Goal: Information Seeking & Learning: Find contact information

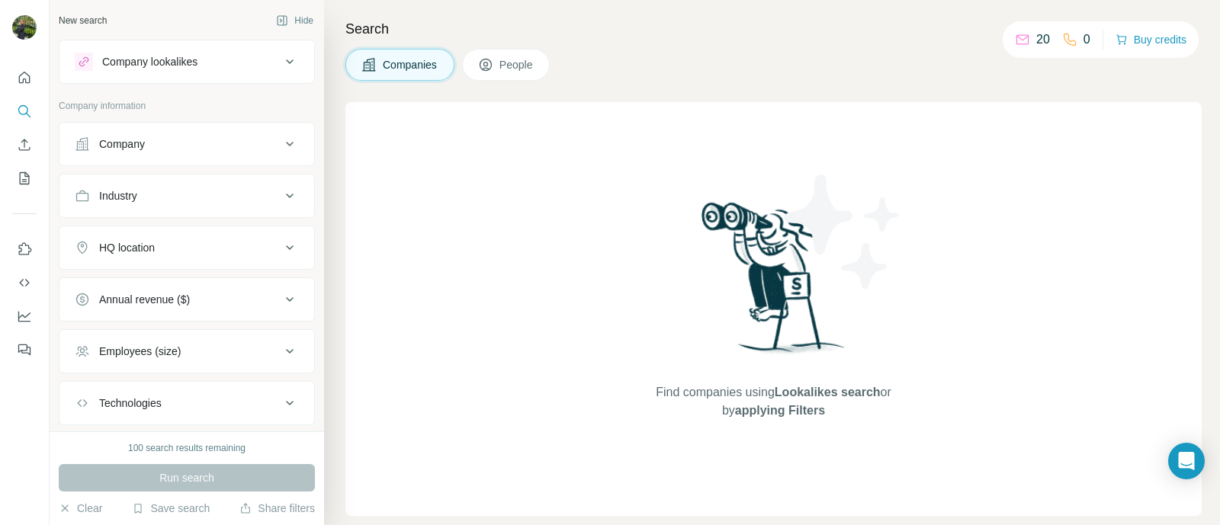
click at [179, 139] on div "Company" at bounding box center [178, 143] width 206 height 15
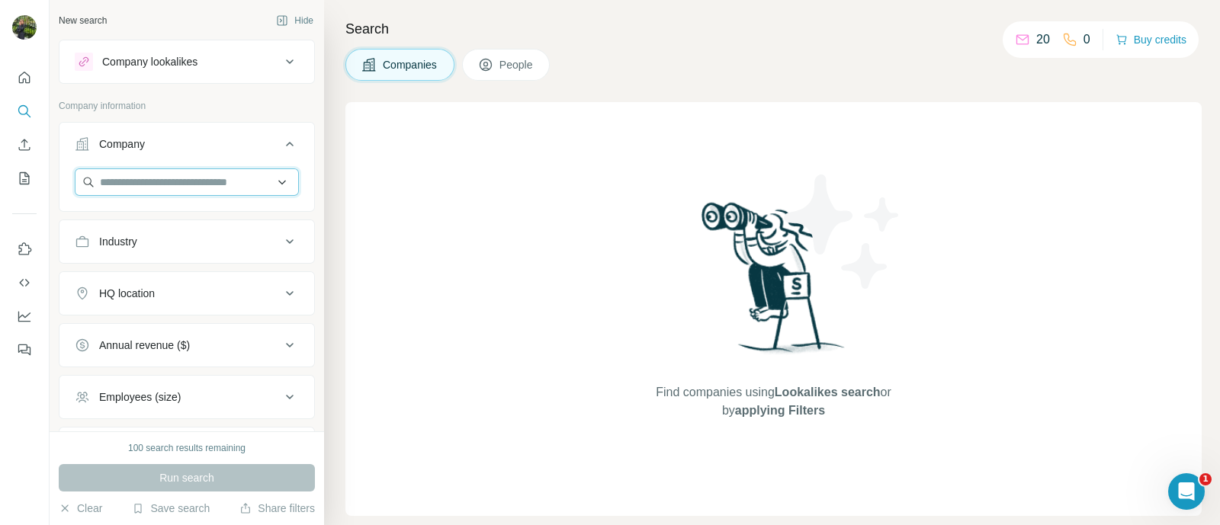
click at [206, 184] on input "text" at bounding box center [187, 181] width 224 height 27
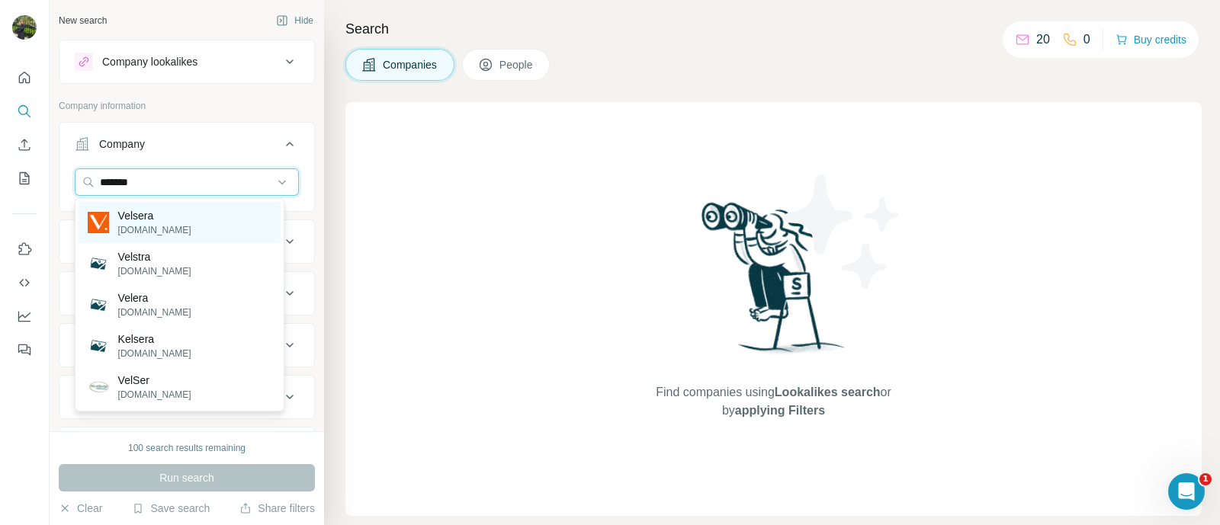
type input "*******"
click at [145, 219] on p "Velsera" at bounding box center [154, 215] width 73 height 15
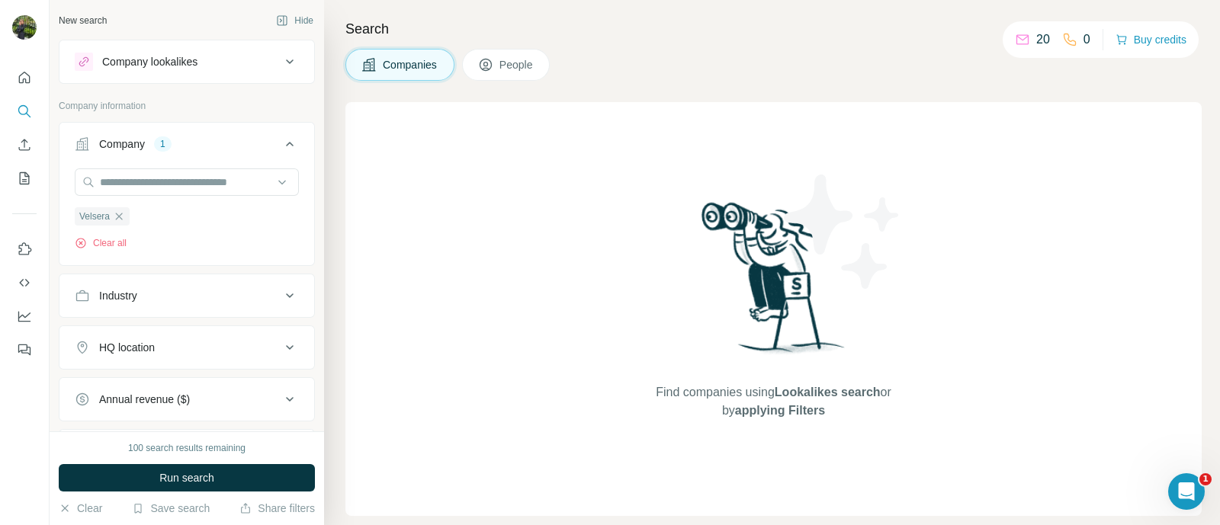
click at [427, 49] on button "Companies" at bounding box center [399, 65] width 109 height 32
click at [410, 66] on span "Companies" at bounding box center [411, 64] width 56 height 15
click at [199, 476] on span "Run search" at bounding box center [186, 477] width 55 height 15
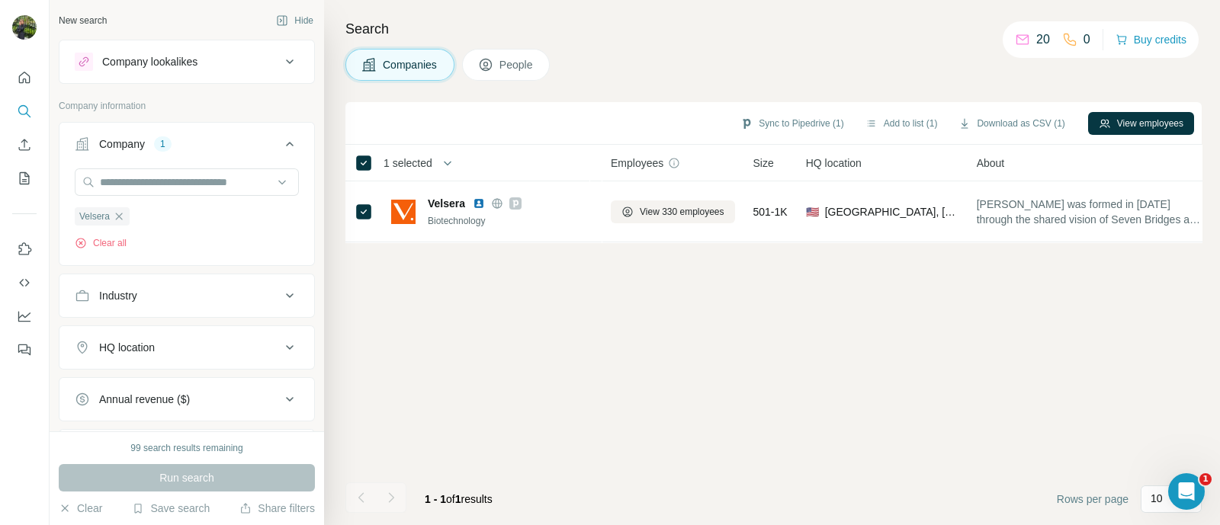
click at [515, 66] on span "People" at bounding box center [516, 64] width 35 height 15
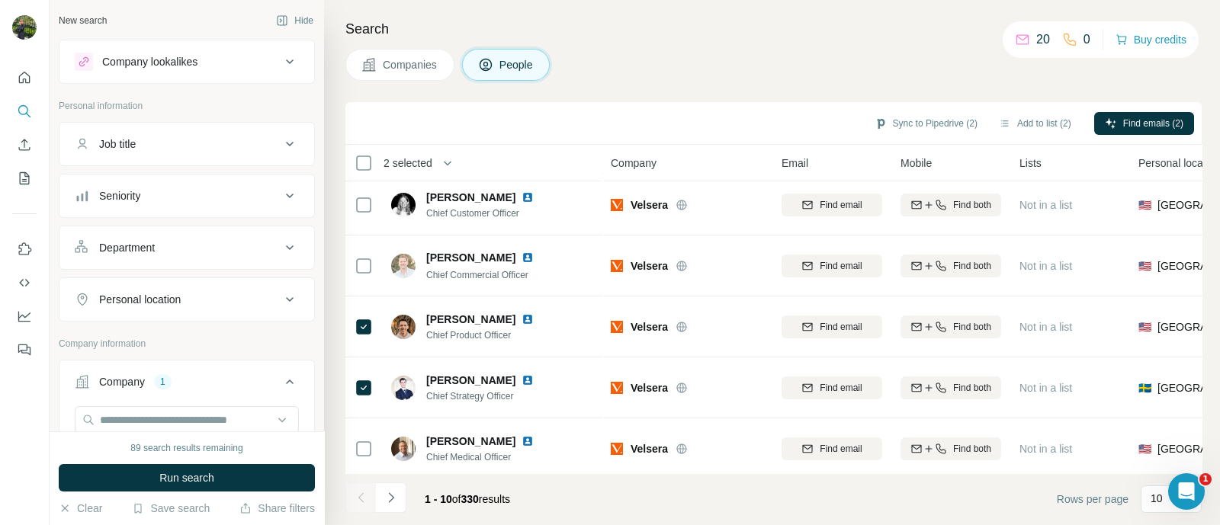
click at [247, 134] on button "Job title" at bounding box center [186, 144] width 255 height 37
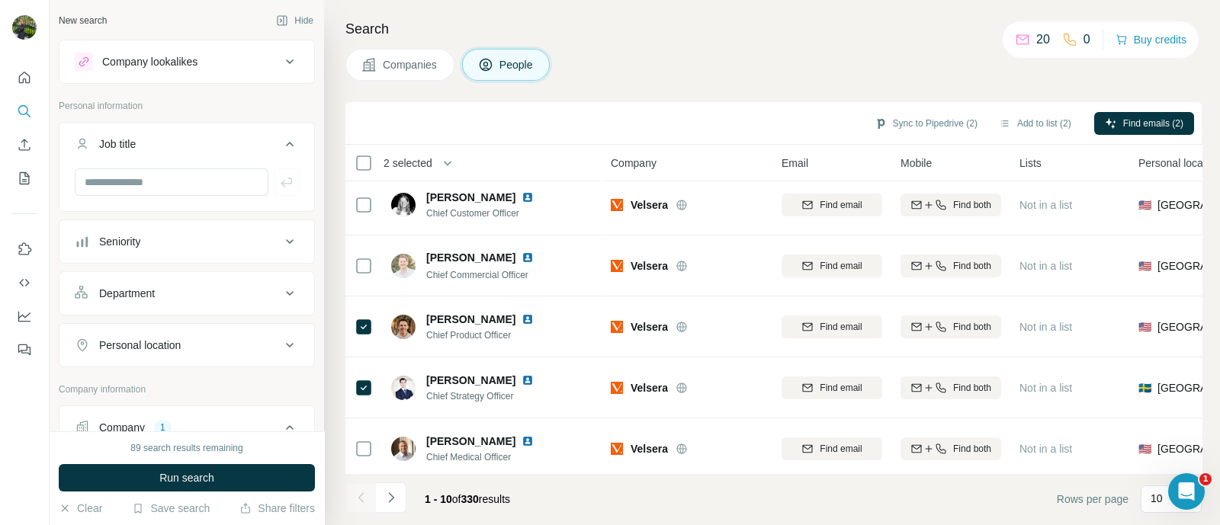
click at [243, 239] on div "Seniority" at bounding box center [178, 241] width 206 height 15
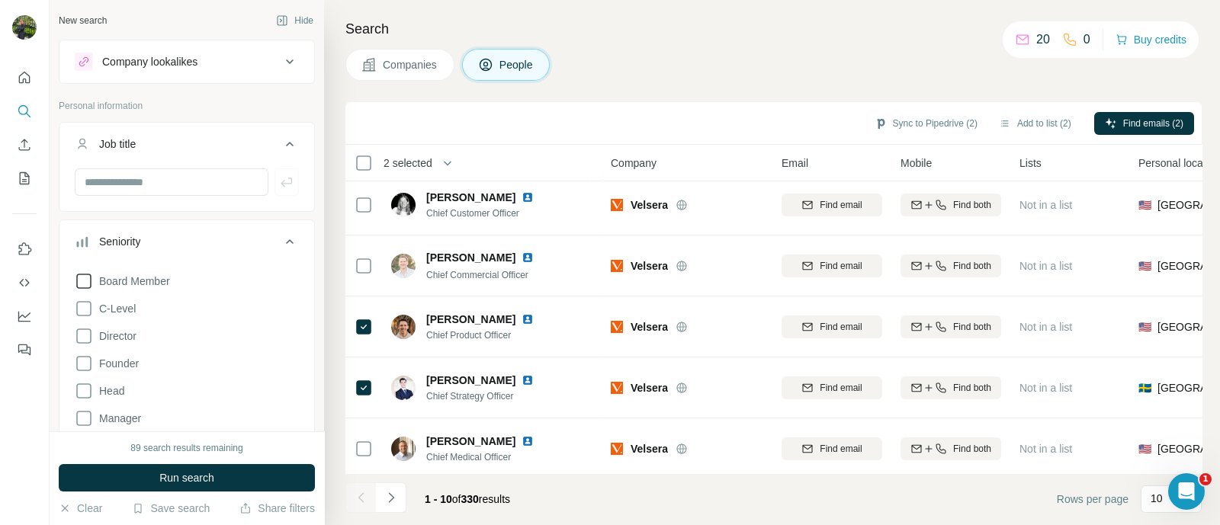
click at [145, 280] on span "Board Member" at bounding box center [131, 281] width 77 height 15
click at [127, 303] on span "C-Level" at bounding box center [114, 308] width 43 height 15
click at [130, 339] on span "Director" at bounding box center [114, 336] width 43 height 15
click at [127, 361] on span "Founder" at bounding box center [116, 363] width 46 height 15
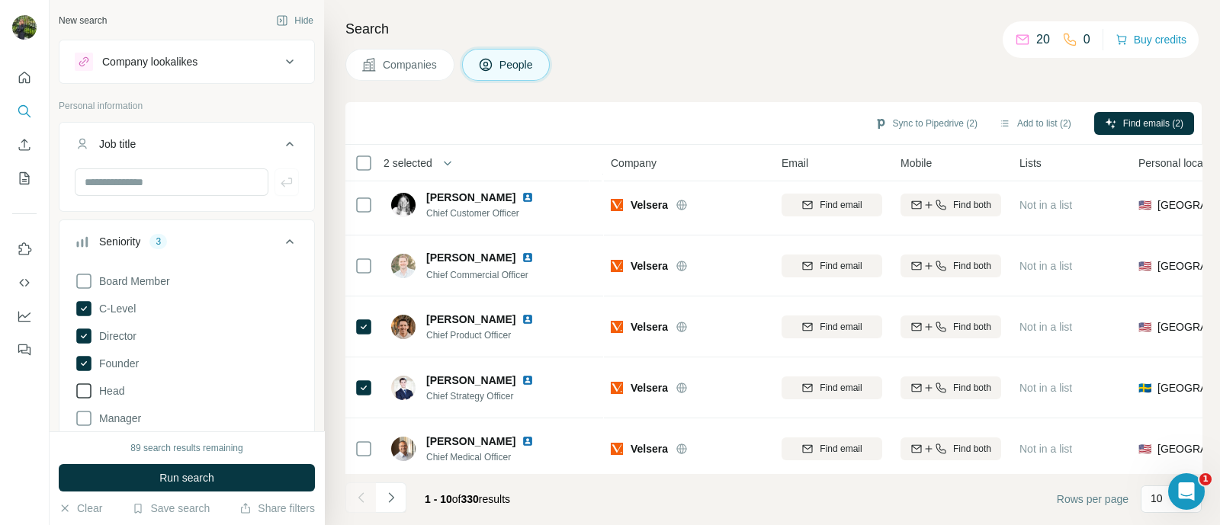
click at [118, 391] on span "Head" at bounding box center [108, 390] width 31 height 15
click at [208, 480] on span "Run search" at bounding box center [186, 477] width 55 height 15
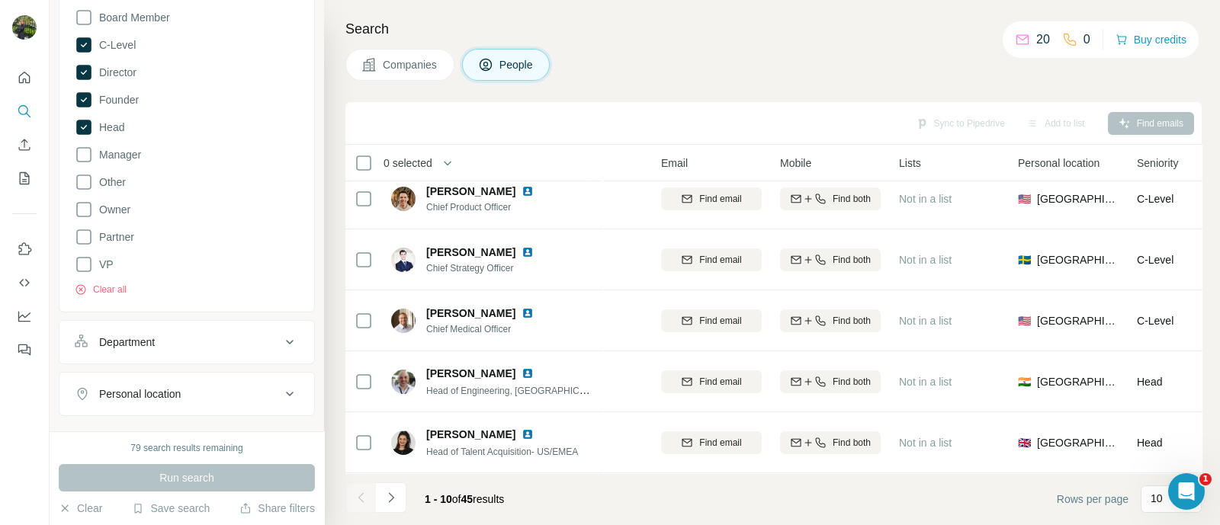
scroll to position [380, 0]
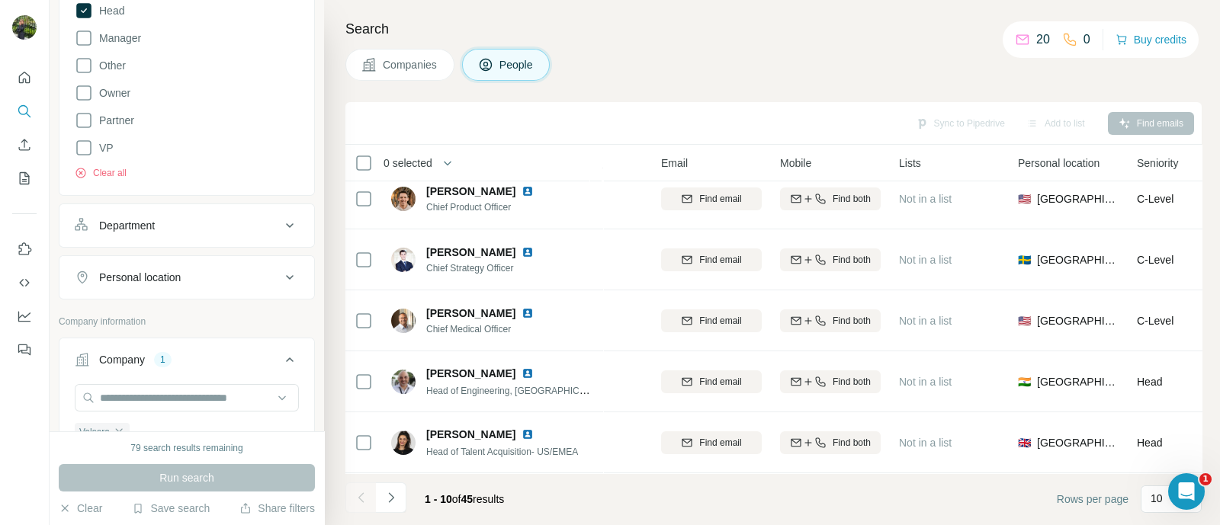
click at [224, 271] on div "Personal location" at bounding box center [178, 277] width 206 height 15
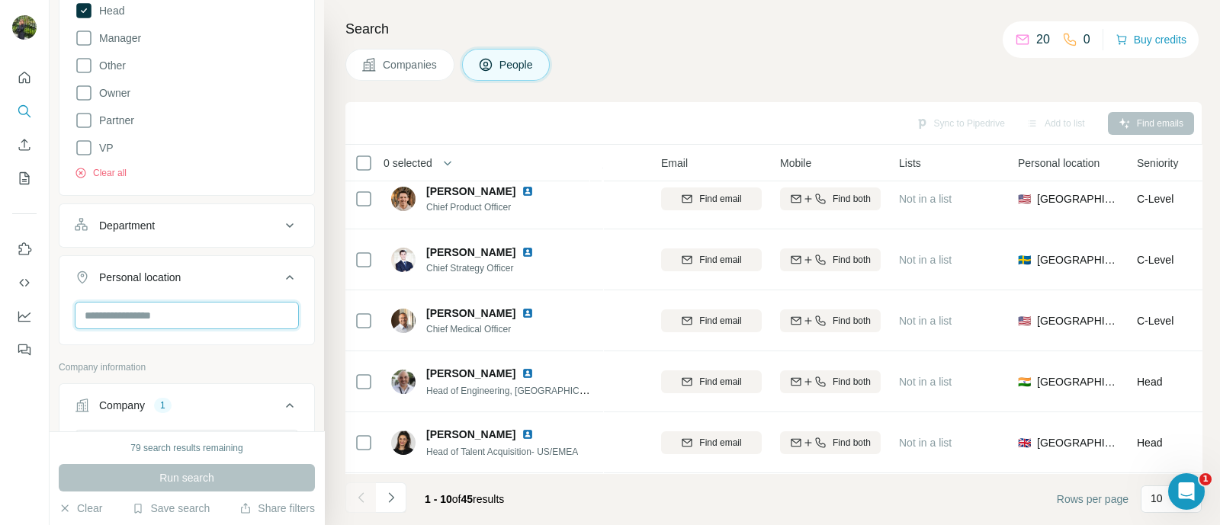
click at [210, 318] on input "text" at bounding box center [187, 315] width 224 height 27
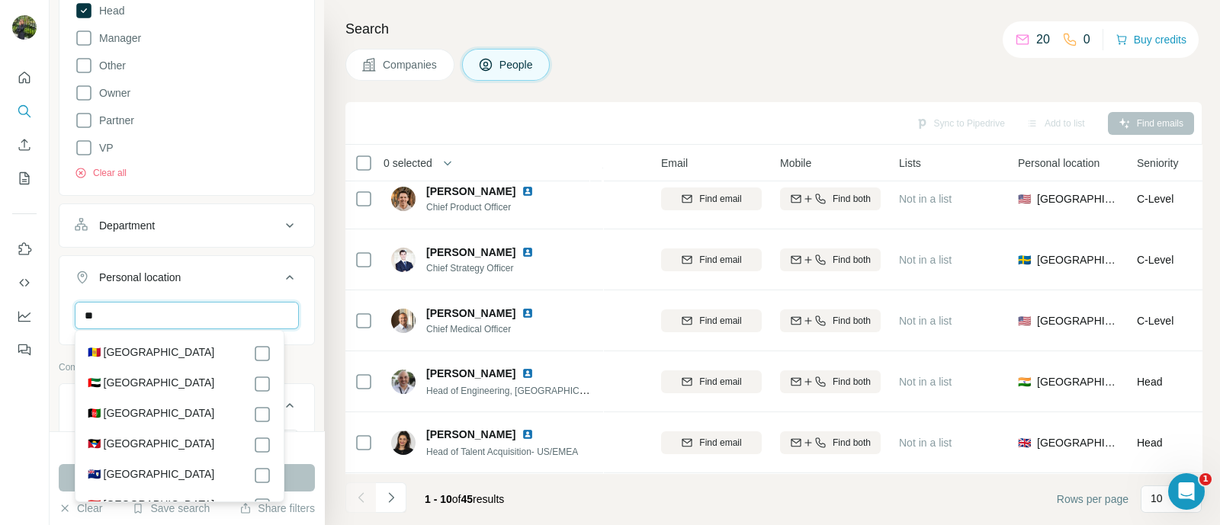
type input "*"
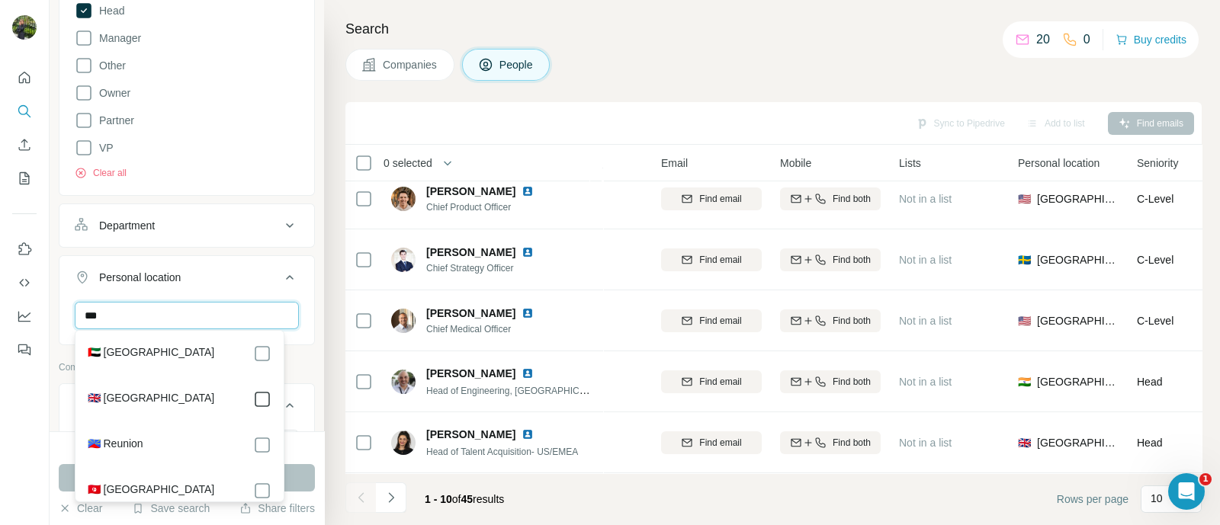
type input "***"
click at [297, 482] on button "Run search" at bounding box center [187, 477] width 256 height 27
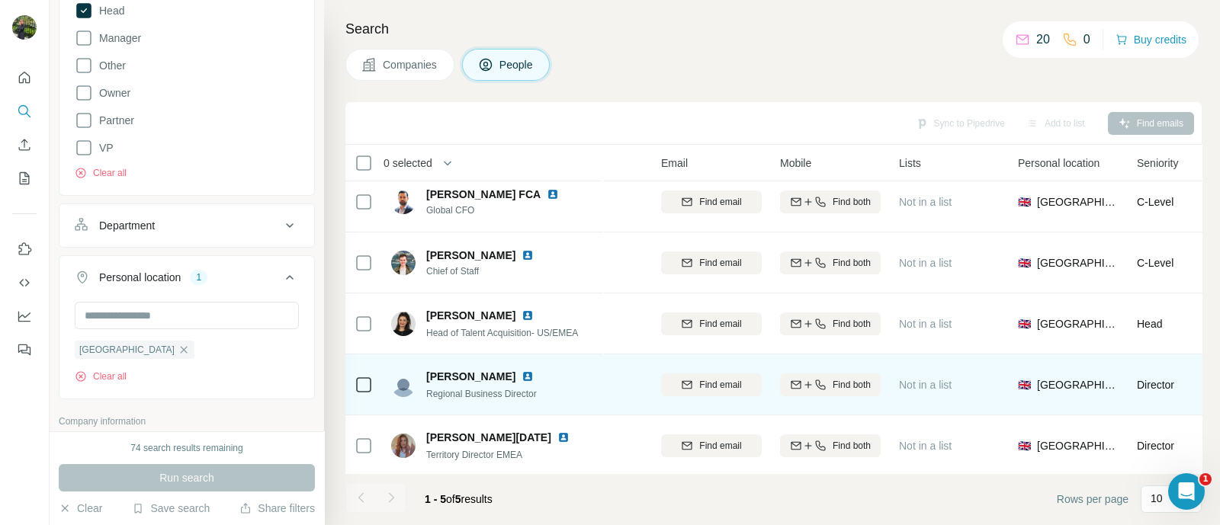
scroll to position [0, 120]
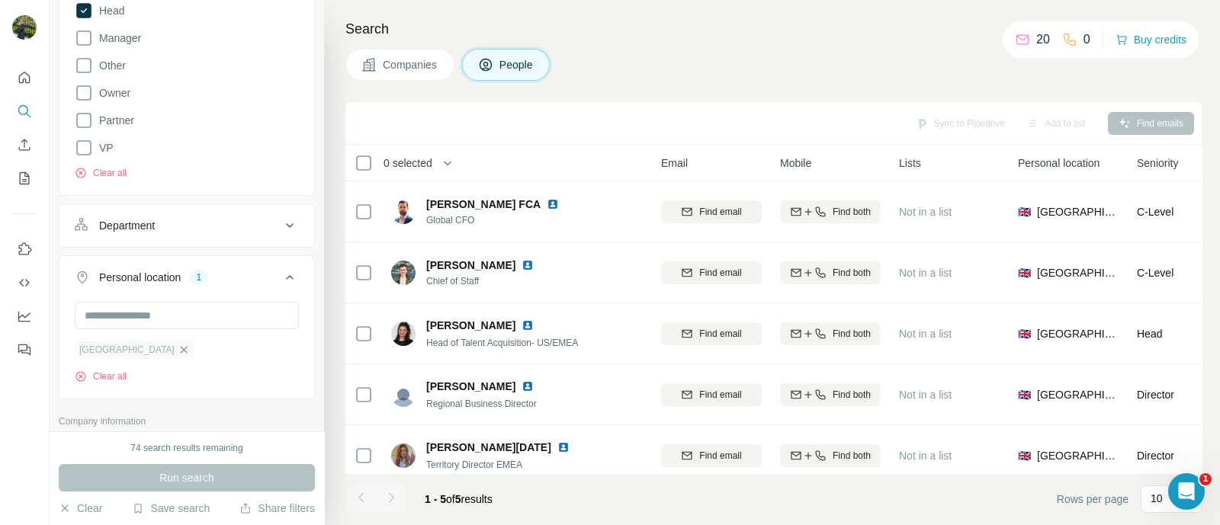
click at [178, 349] on icon "button" at bounding box center [184, 350] width 12 height 12
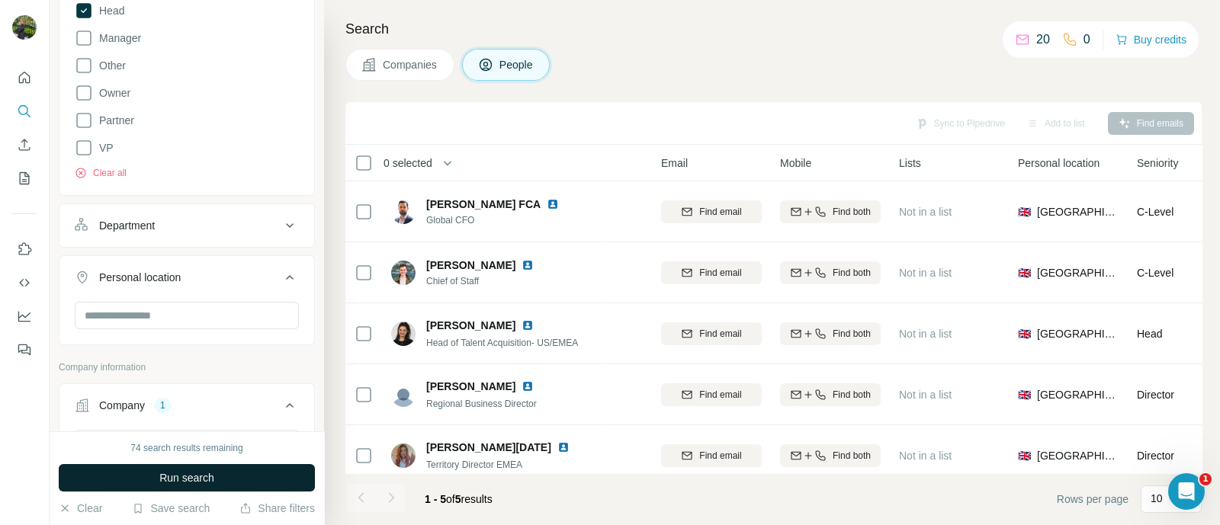
click at [193, 472] on span "Run search" at bounding box center [186, 477] width 55 height 15
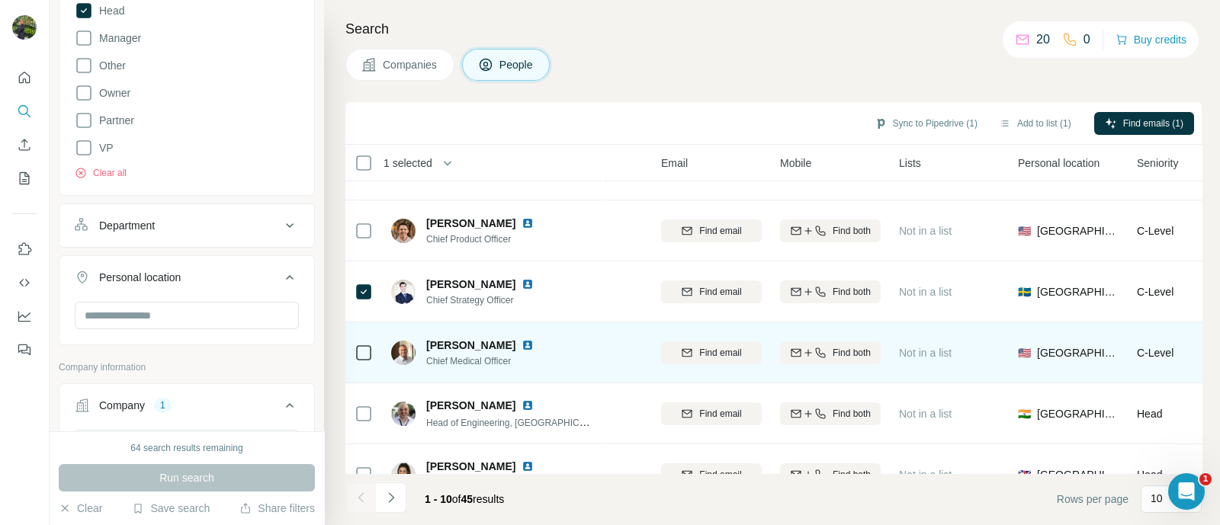
scroll to position [327, 120]
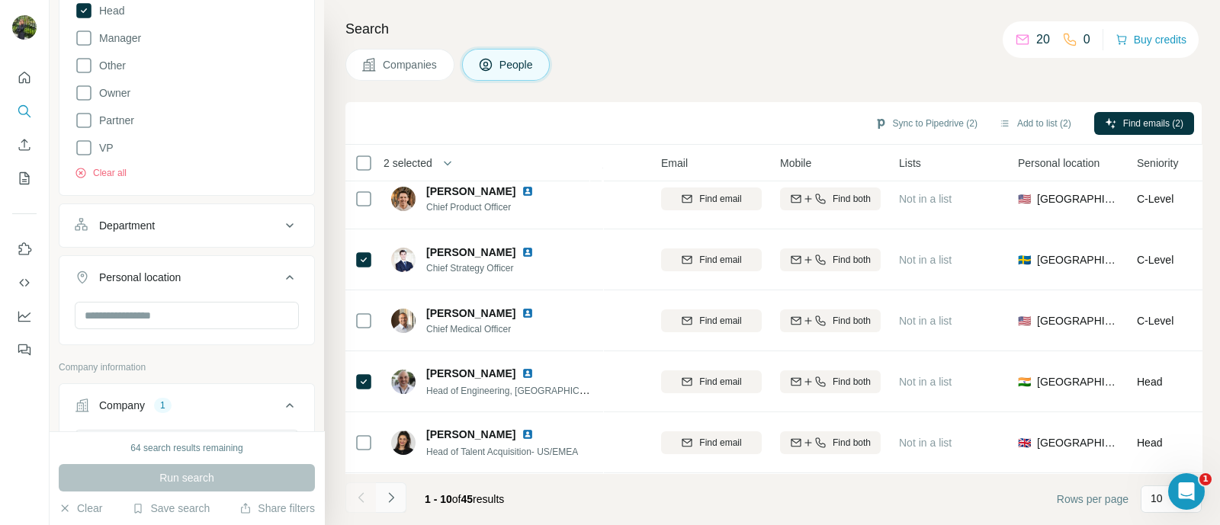
click at [393, 504] on icon "Navigate to next page" at bounding box center [390, 497] width 15 height 15
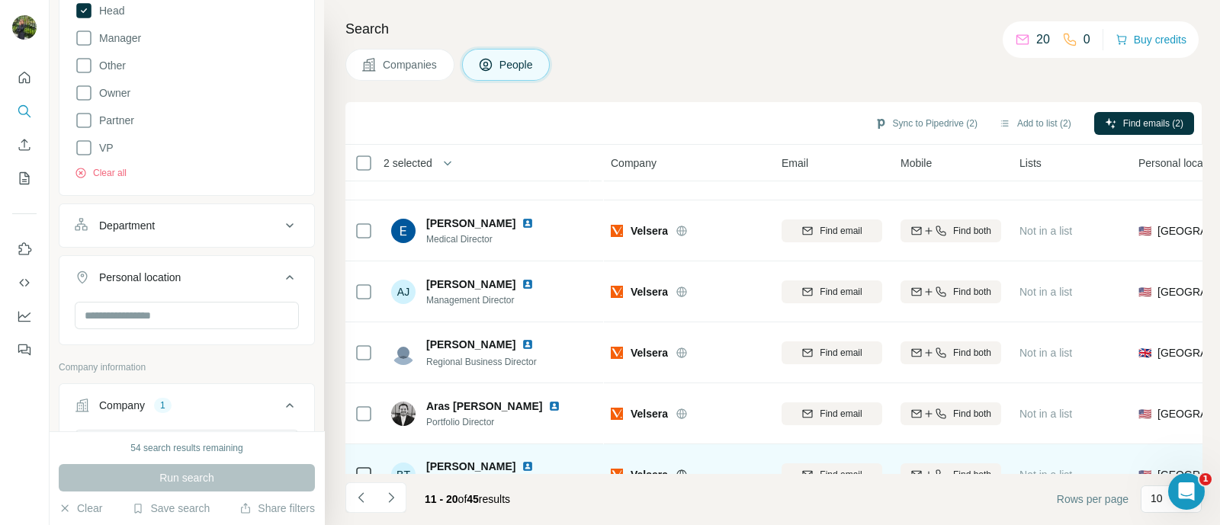
scroll to position [327, 0]
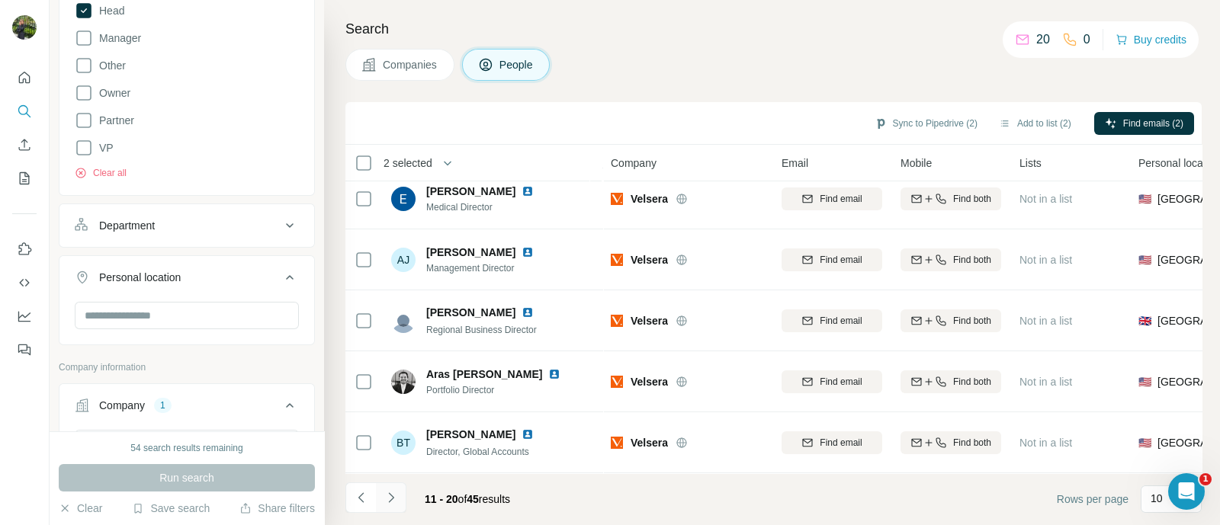
click at [389, 499] on icon "Navigate to next page" at bounding box center [390, 497] width 15 height 15
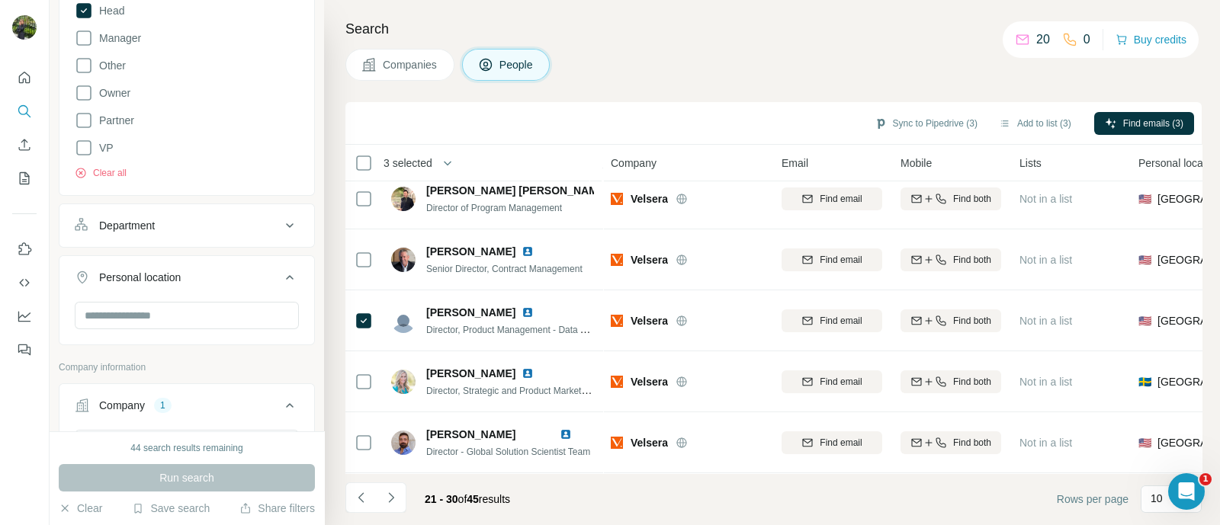
click at [390, 499] on icon "Navigate to next page" at bounding box center [390, 497] width 15 height 15
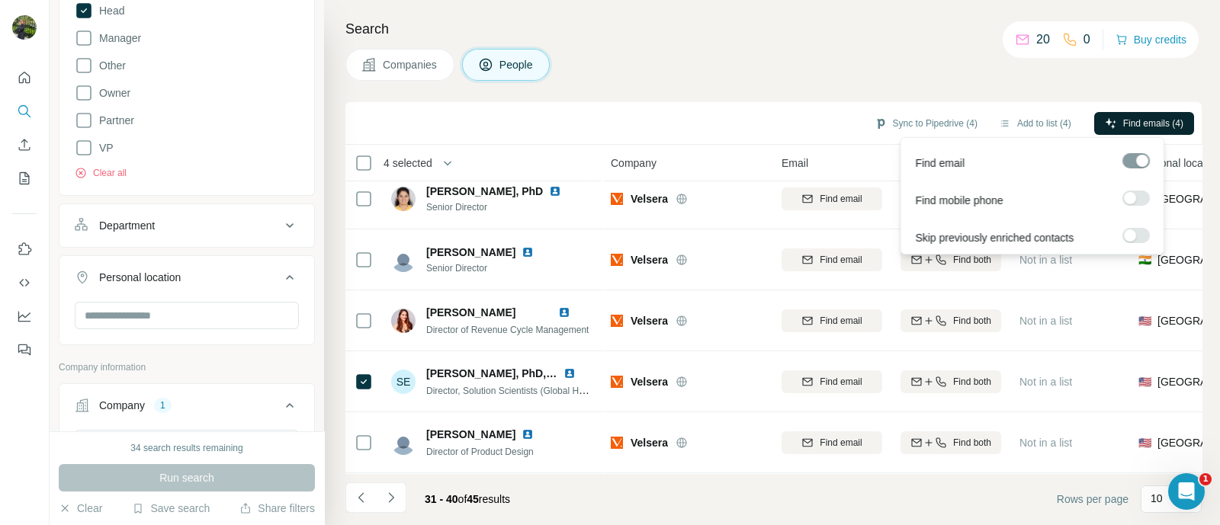
click at [1130, 123] on span "Find emails (4)" at bounding box center [1153, 124] width 60 height 14
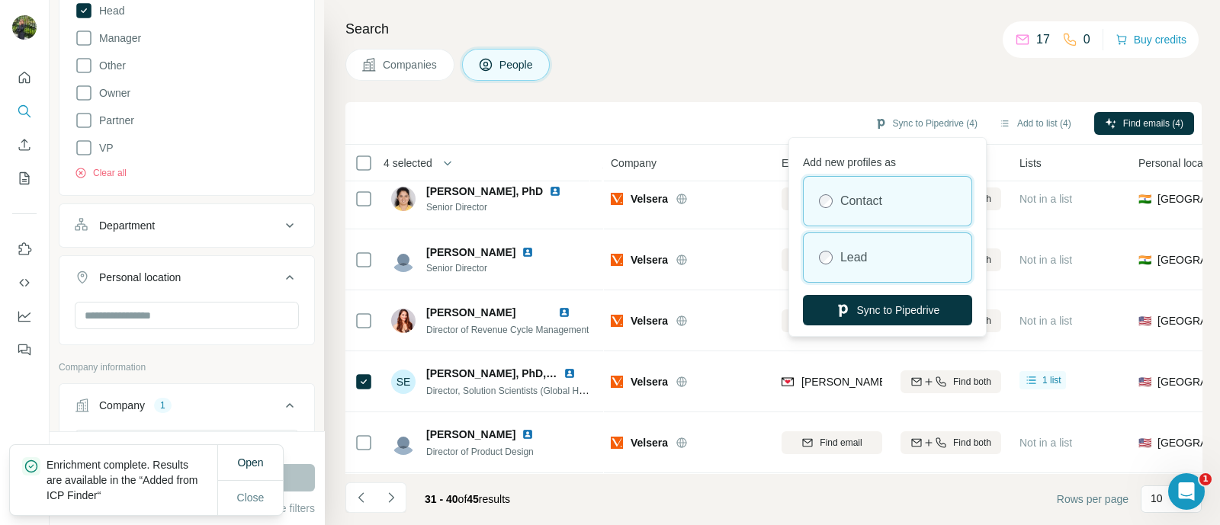
click at [842, 267] on div "Lead" at bounding box center [888, 257] width 168 height 49
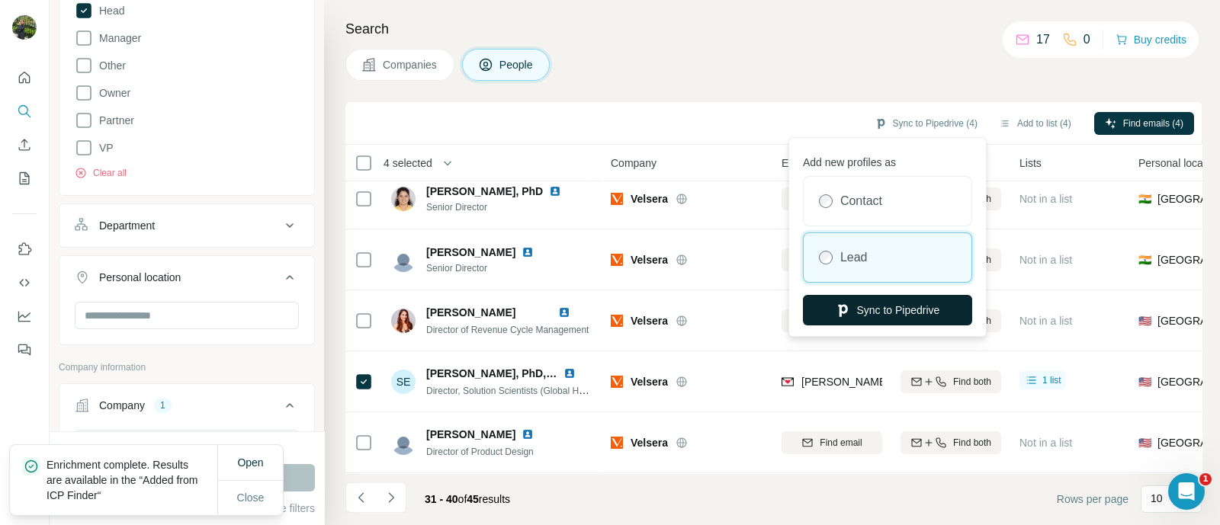
click at [868, 311] on button "Sync to Pipedrive" at bounding box center [887, 310] width 169 height 30
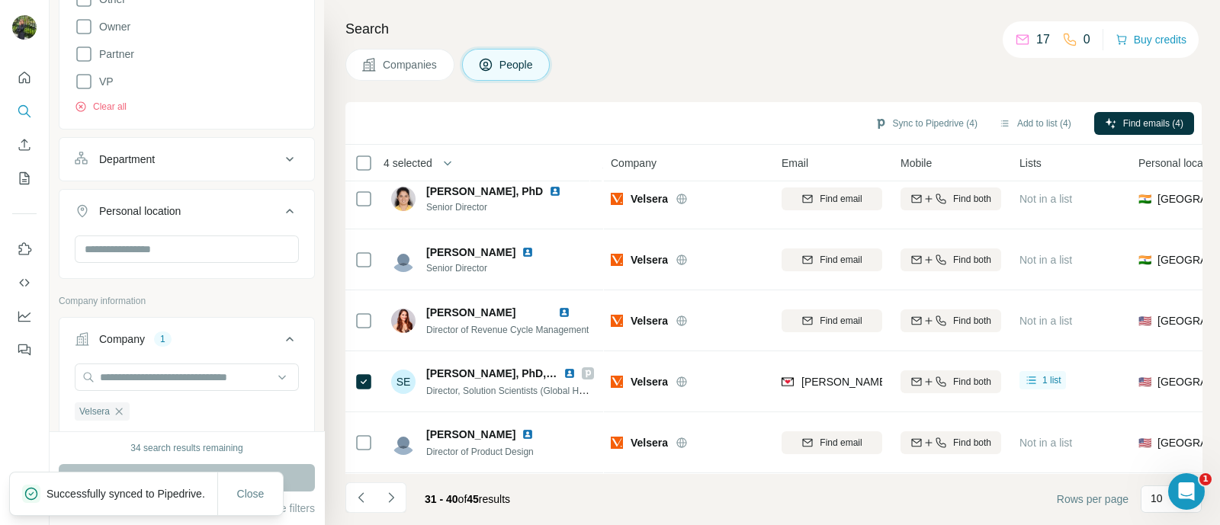
scroll to position [572, 0]
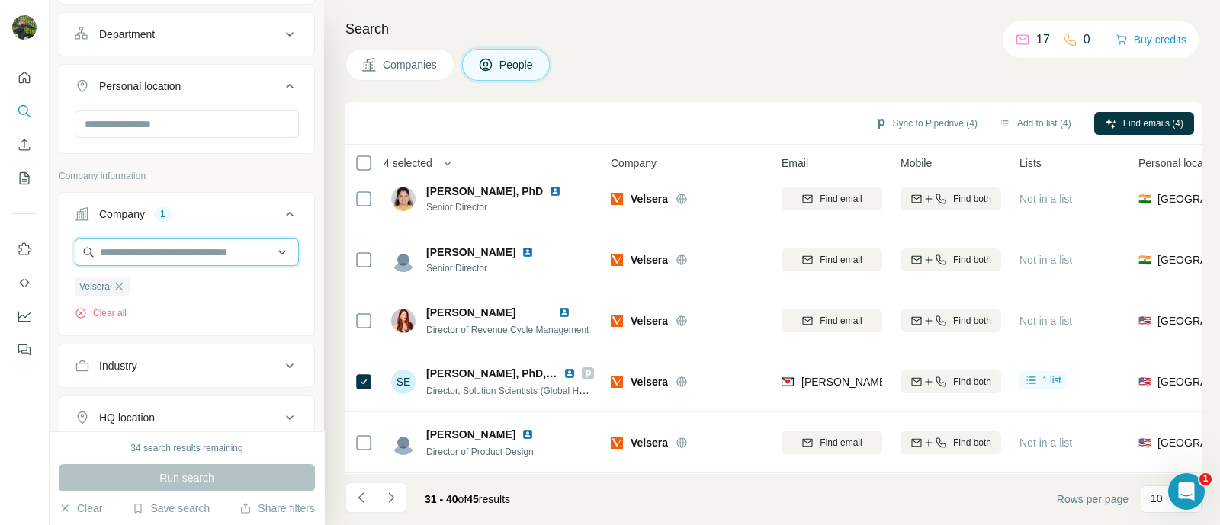
click at [214, 252] on input "text" at bounding box center [187, 252] width 224 height 27
click at [180, 314] on div "Velsera Clear all" at bounding box center [187, 280] width 224 height 82
click at [125, 285] on icon "button" at bounding box center [119, 287] width 12 height 12
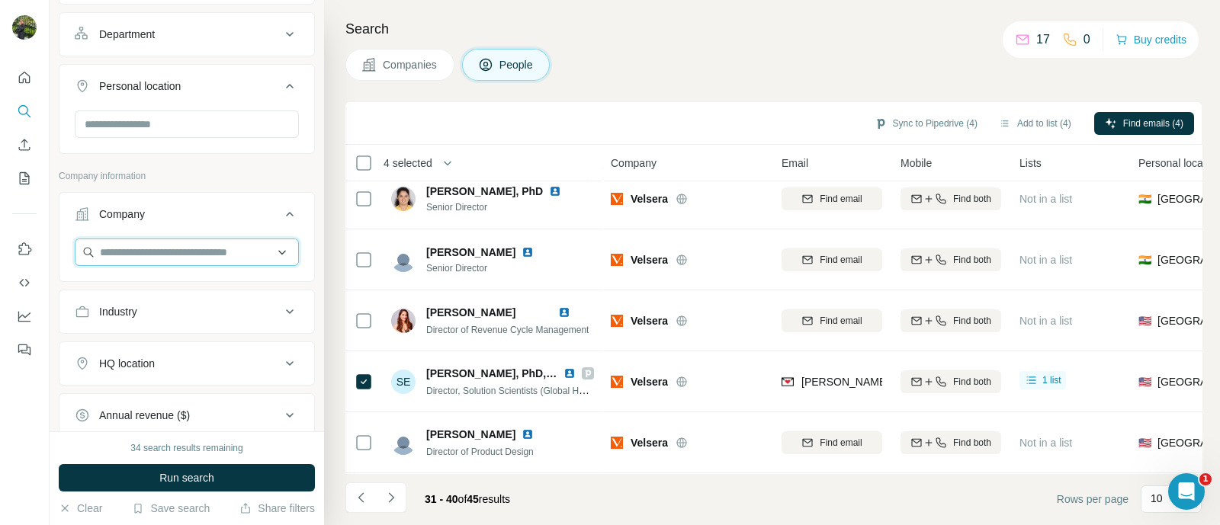
click at [136, 261] on input "text" at bounding box center [187, 252] width 224 height 27
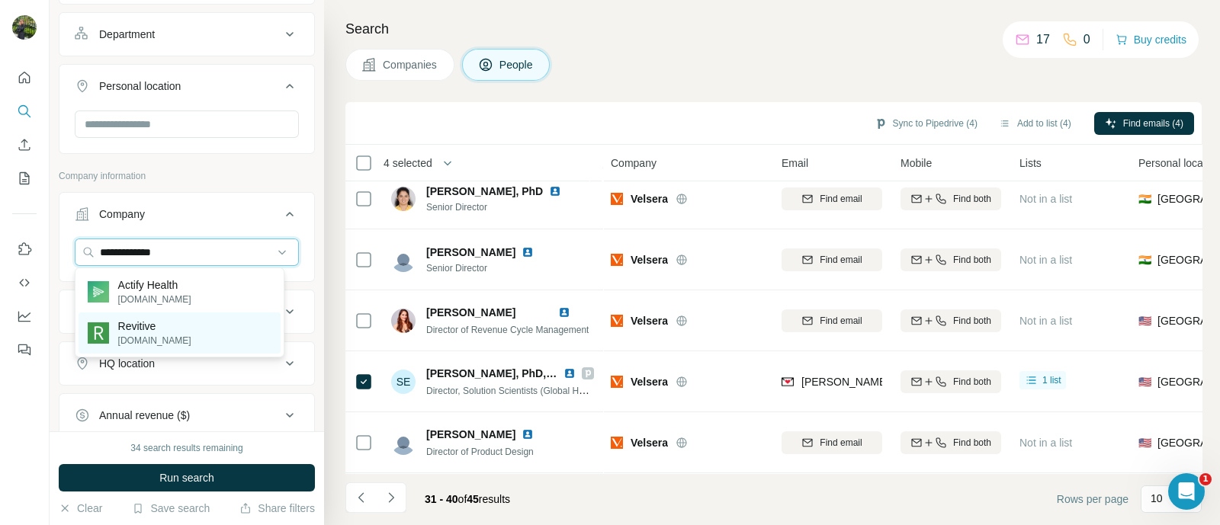
type input "**********"
click at [142, 332] on p "Revitive" at bounding box center [154, 326] width 73 height 15
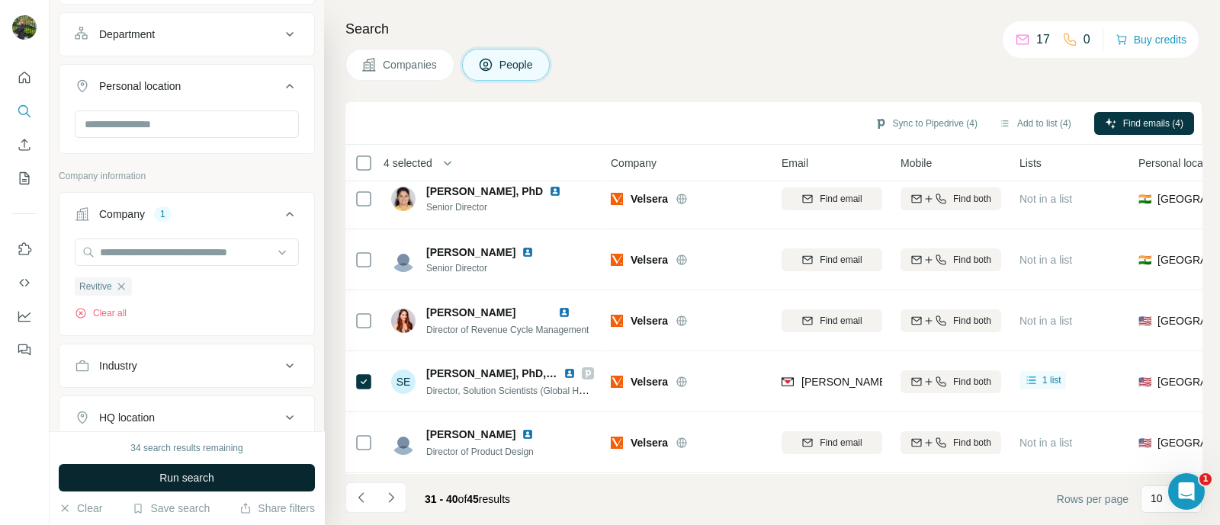
click at [198, 476] on span "Run search" at bounding box center [186, 477] width 55 height 15
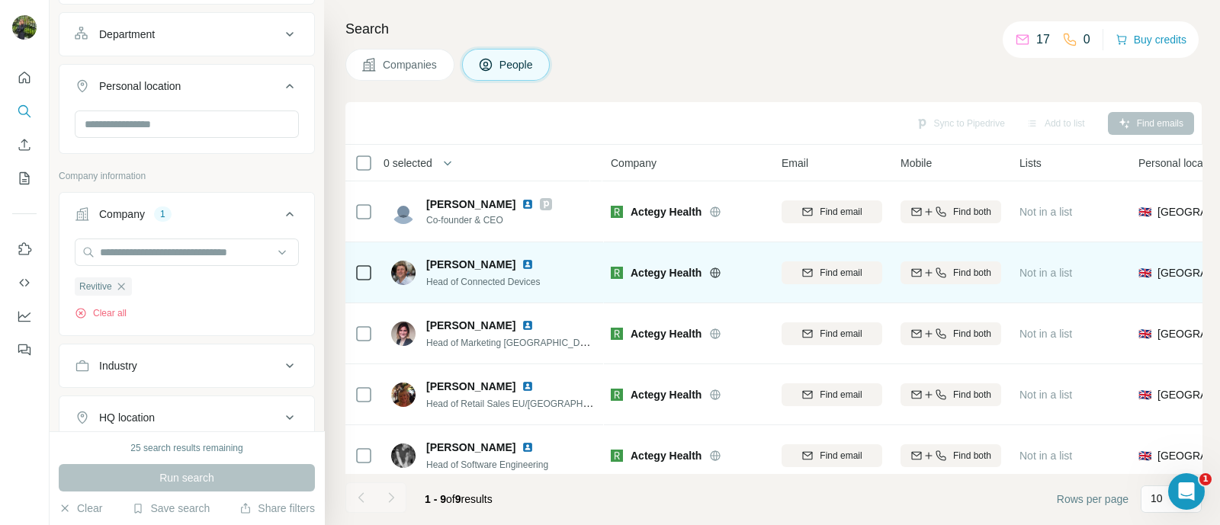
click at [355, 271] on icon at bounding box center [364, 273] width 18 height 18
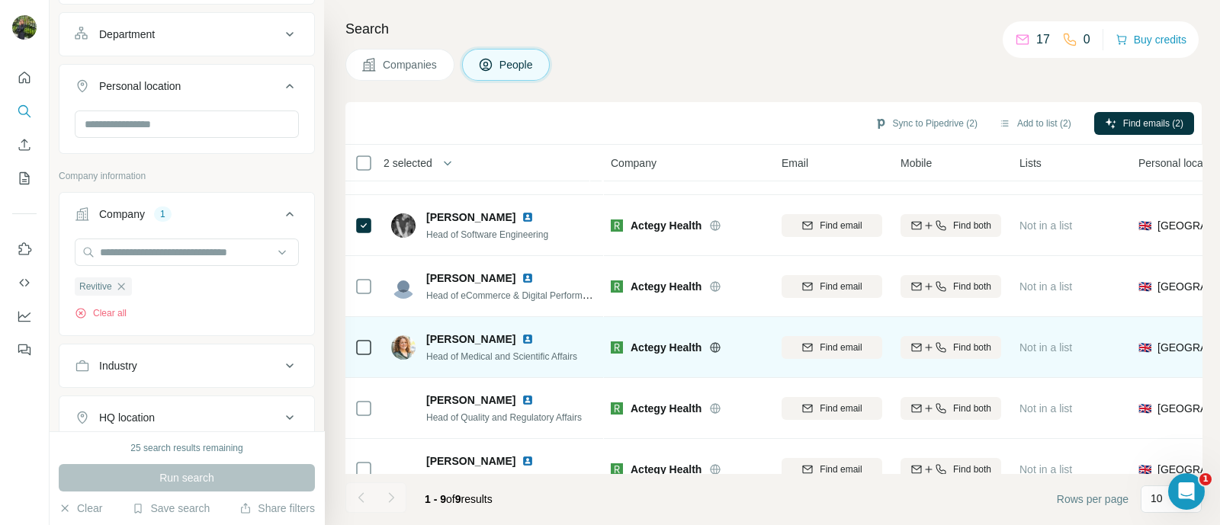
scroll to position [266, 0]
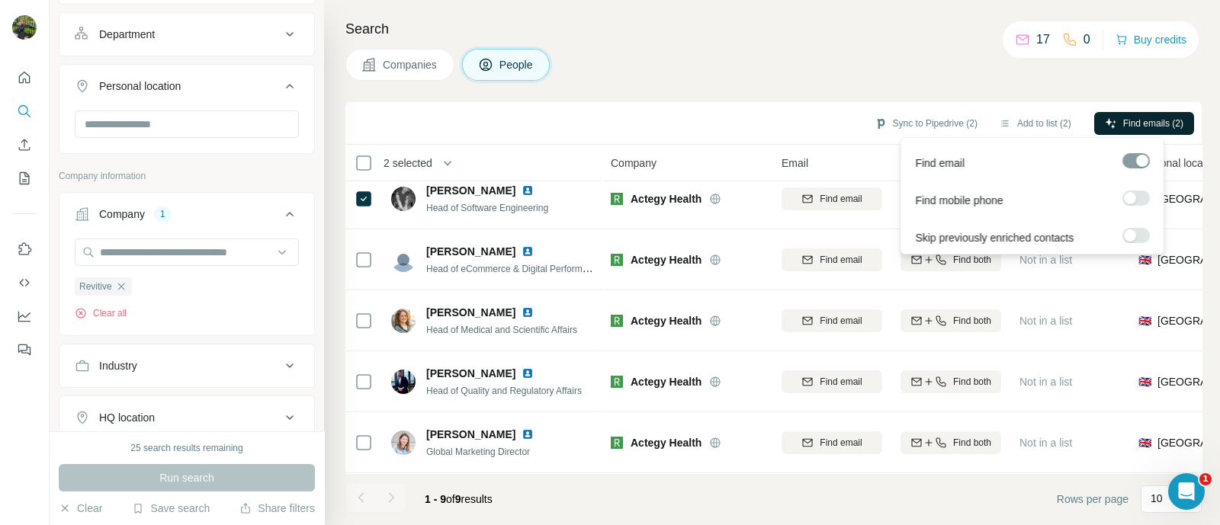
click at [1127, 122] on span "Find emails (2)" at bounding box center [1153, 124] width 60 height 14
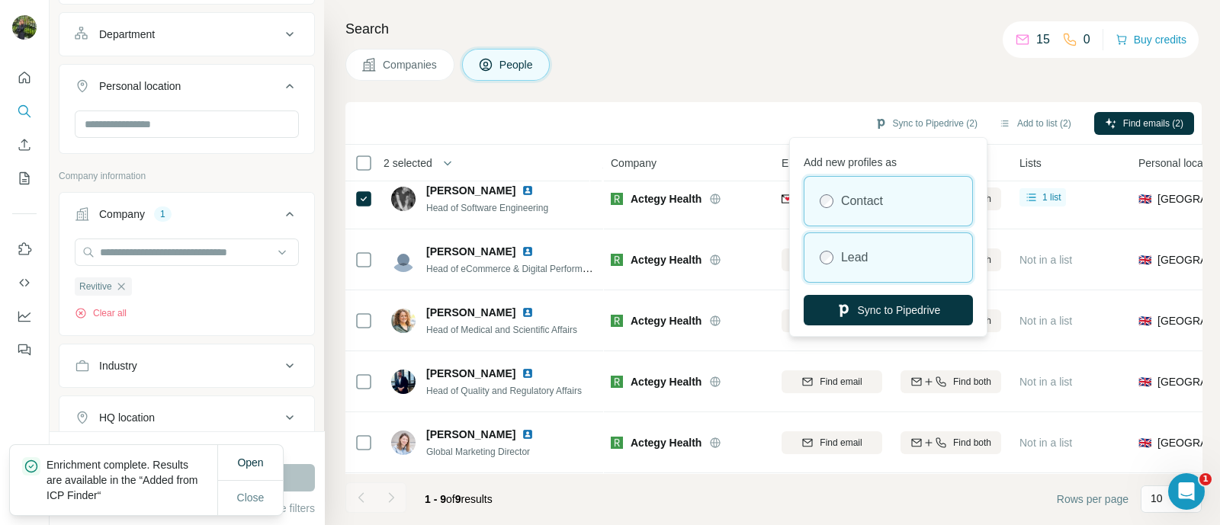
click at [854, 246] on div "Lead" at bounding box center [888, 257] width 168 height 49
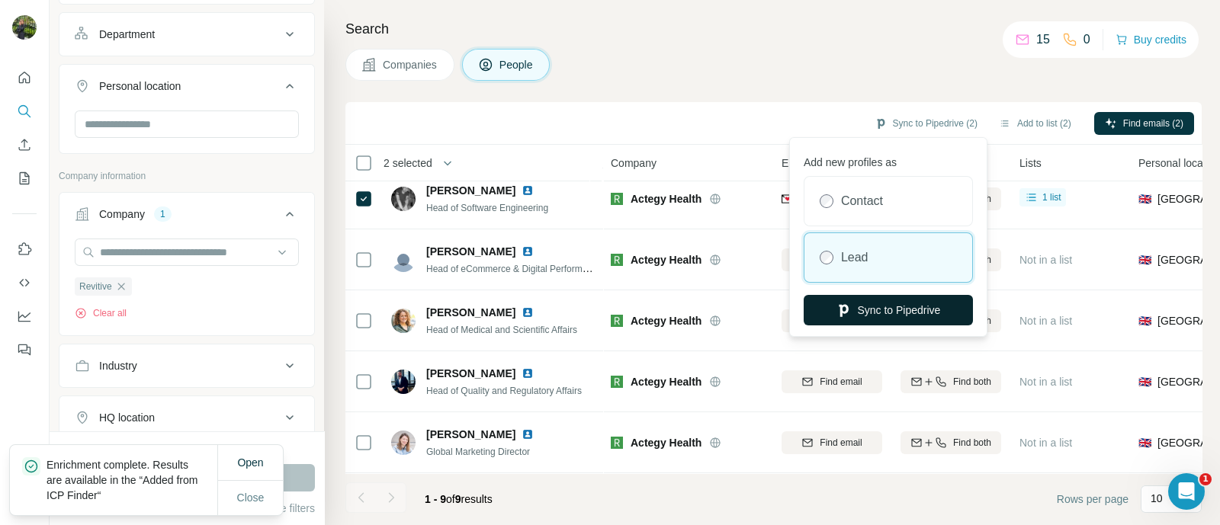
click at [863, 313] on button "Sync to Pipedrive" at bounding box center [888, 310] width 169 height 30
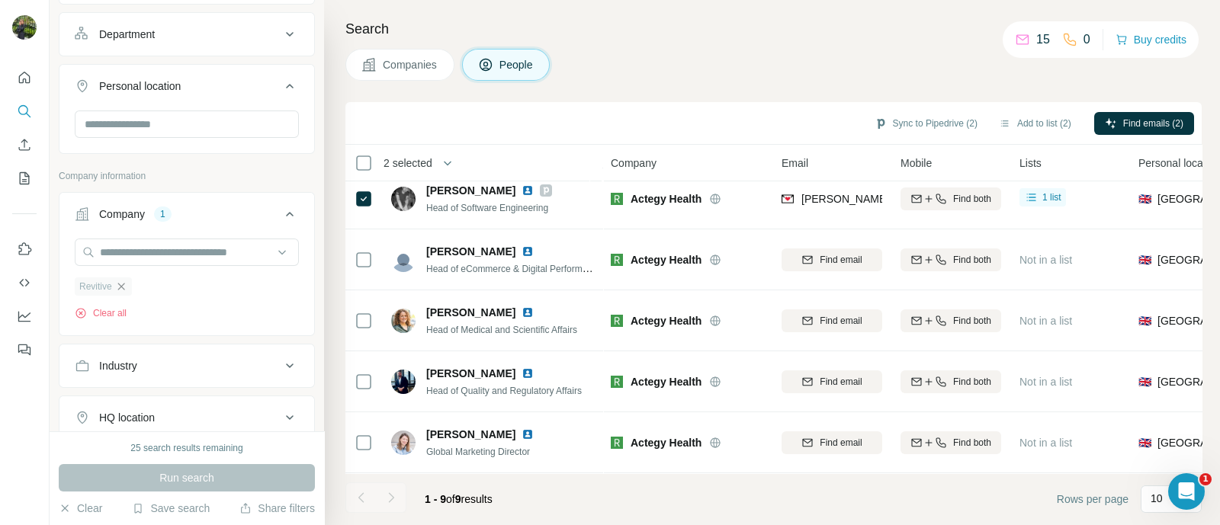
click at [120, 286] on icon "button" at bounding box center [120, 286] width 7 height 7
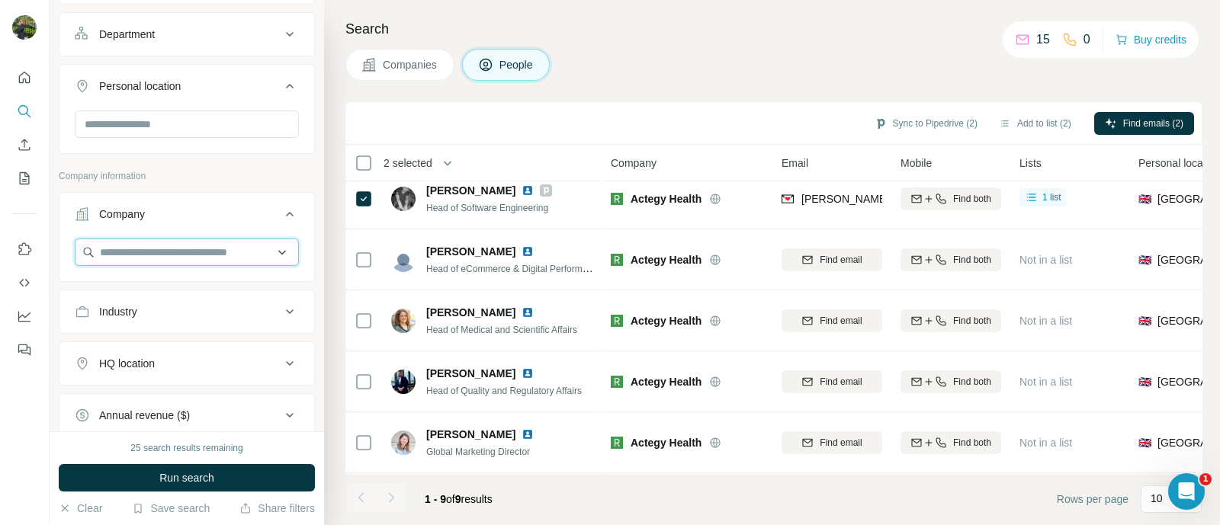
click at [139, 254] on input "text" at bounding box center [187, 252] width 224 height 27
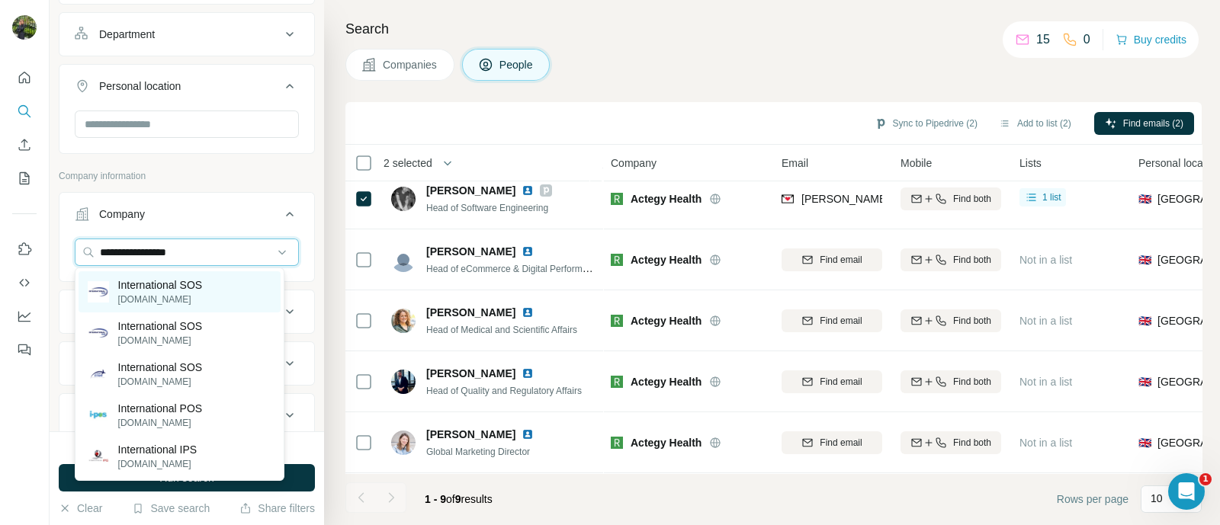
type input "**********"
click at [178, 288] on p "International SOS" at bounding box center [160, 285] width 85 height 15
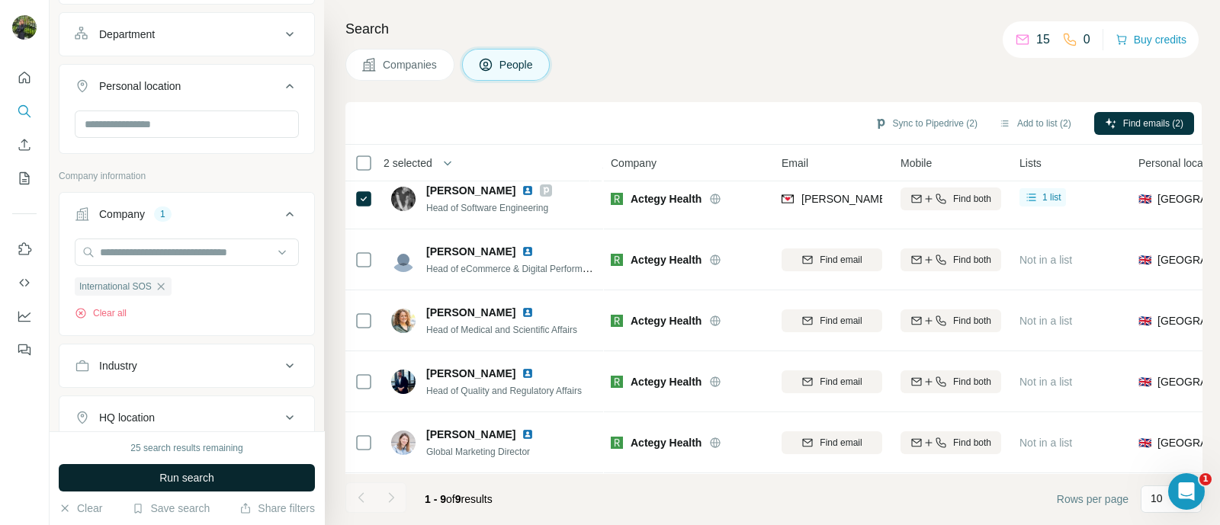
click at [202, 480] on span "Run search" at bounding box center [186, 477] width 55 height 15
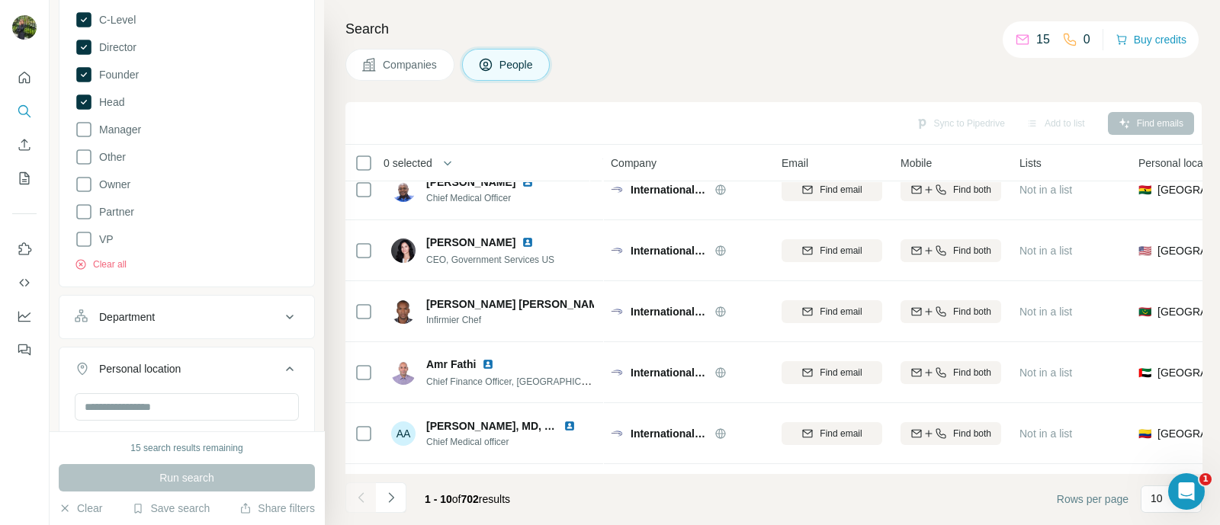
scroll to position [380, 0]
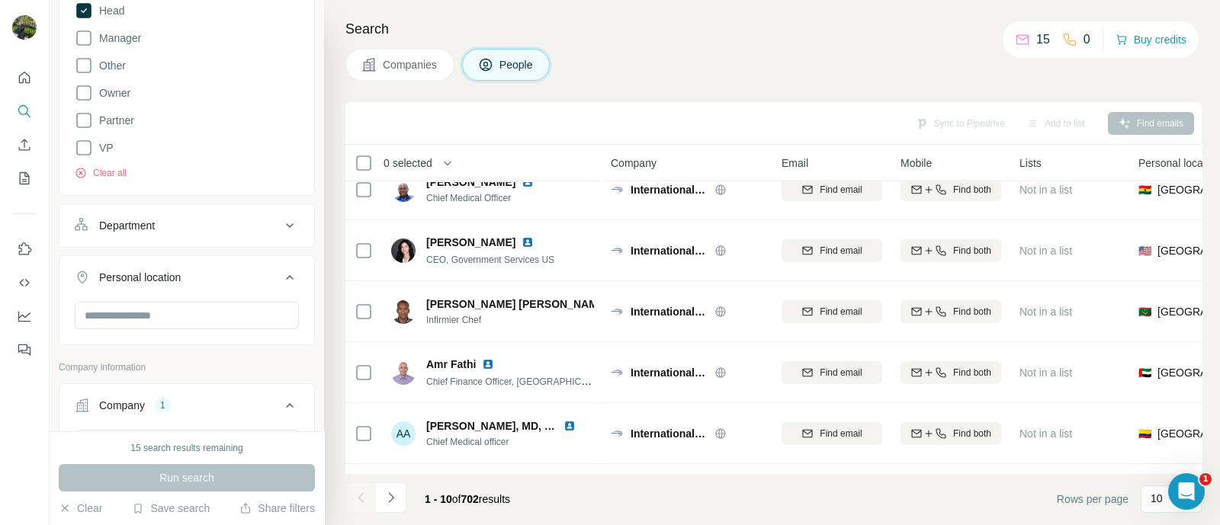
click at [281, 219] on icon at bounding box center [290, 226] width 18 height 18
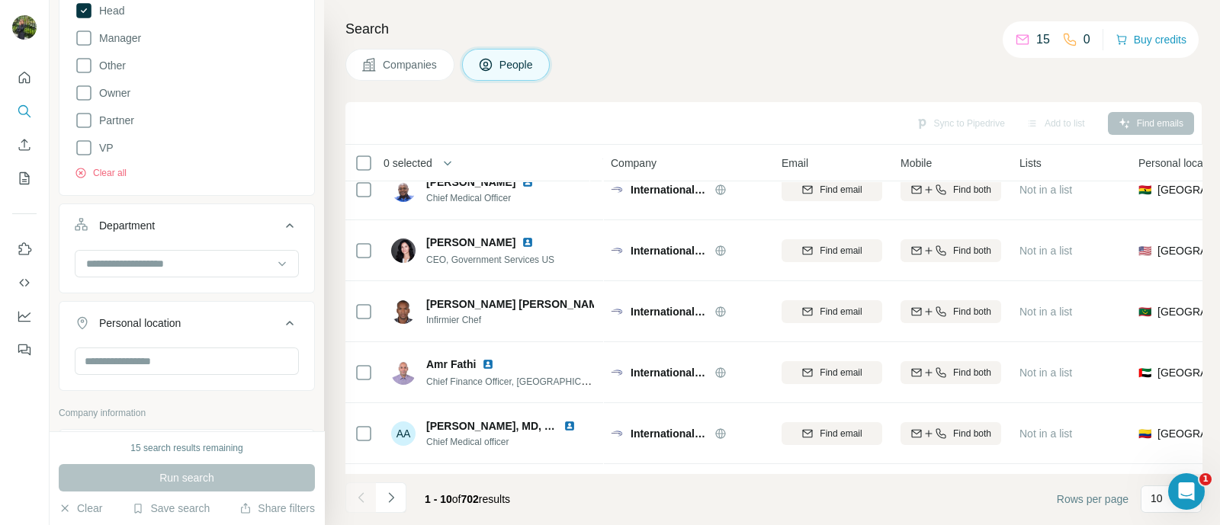
click at [281, 219] on icon at bounding box center [290, 226] width 18 height 18
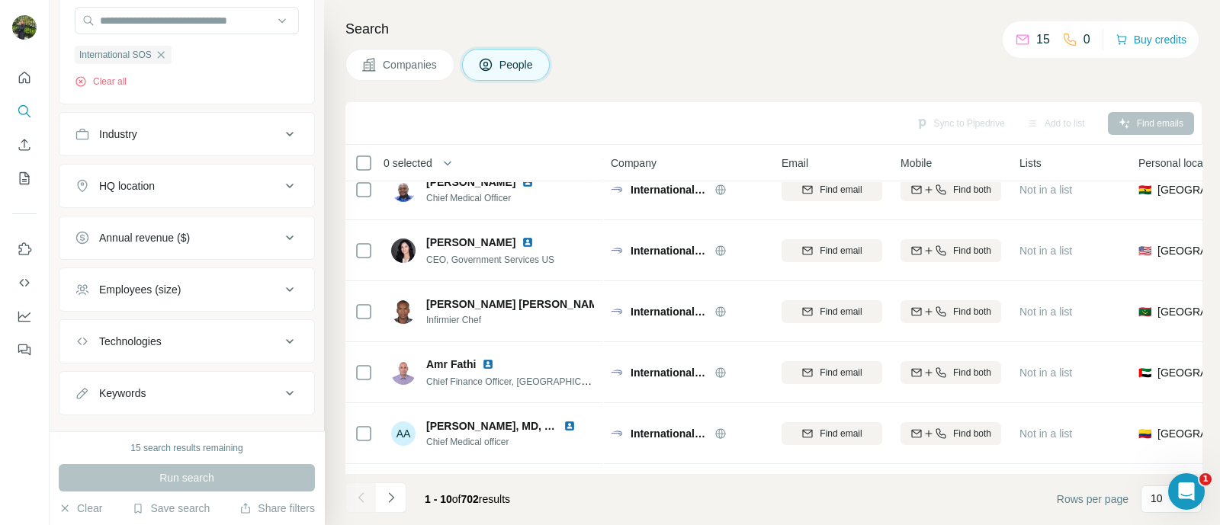
scroll to position [826, 0]
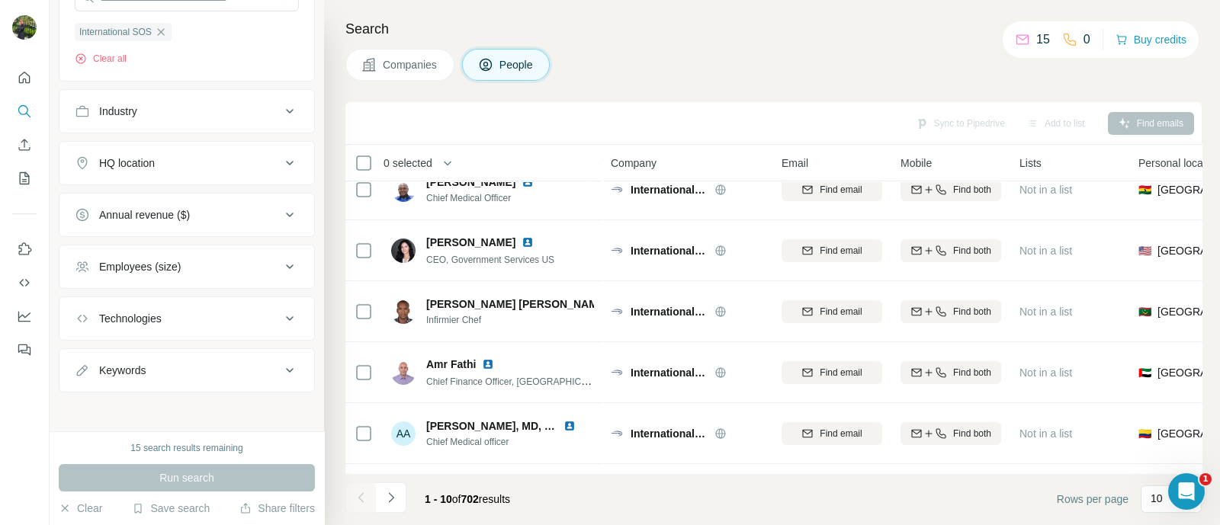
click at [253, 161] on div "HQ location" at bounding box center [178, 163] width 206 height 15
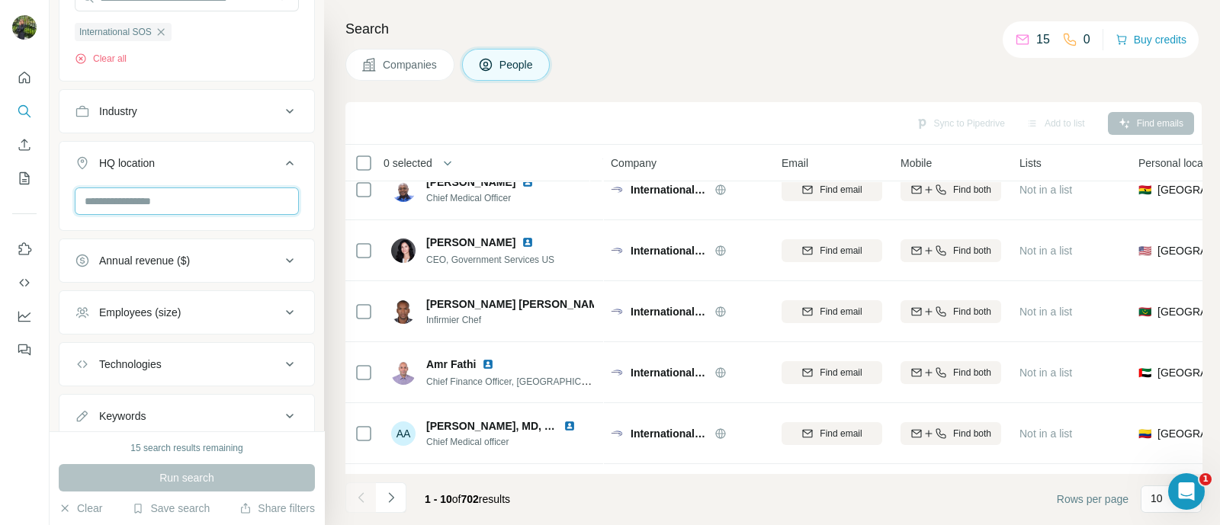
click at [227, 194] on input "text" at bounding box center [187, 201] width 224 height 27
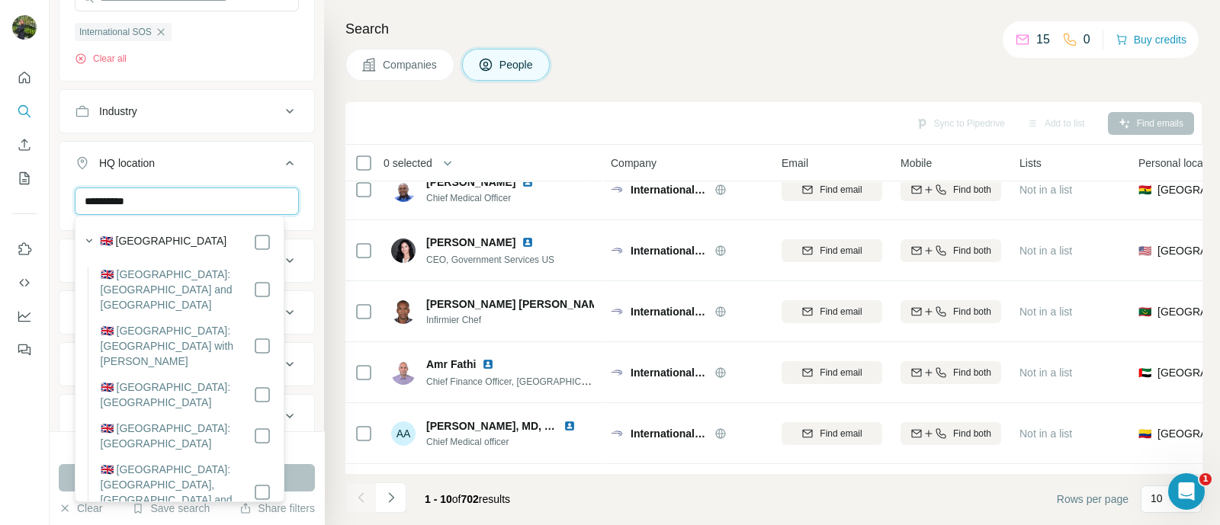
type input "**********"
click at [149, 241] on label "🇬🇧 [GEOGRAPHIC_DATA]" at bounding box center [163, 242] width 127 height 18
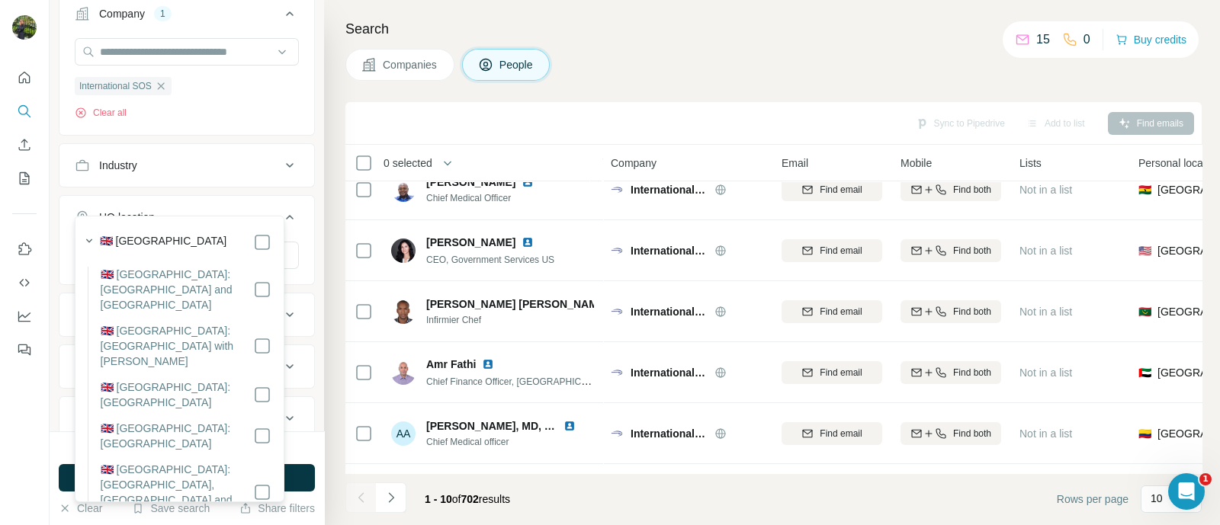
scroll to position [881, 0]
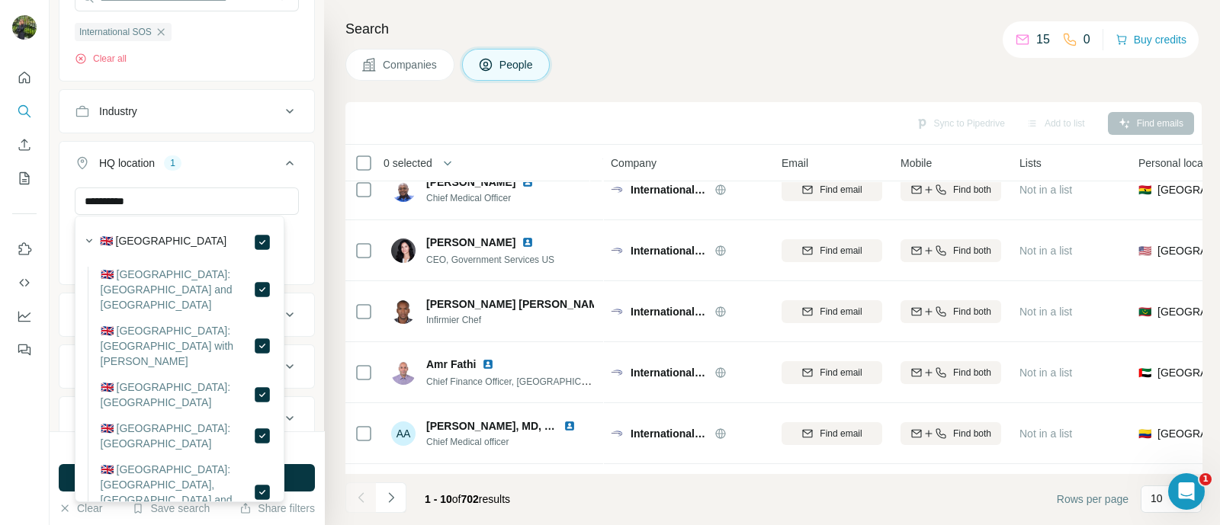
scroll to position [190, 0]
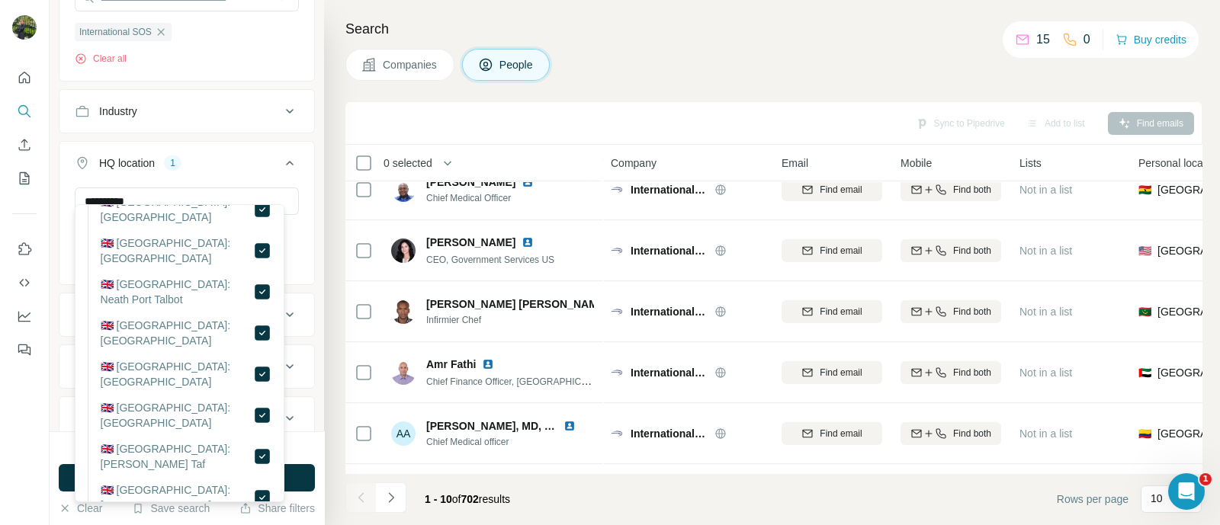
scroll to position [8500, 0]
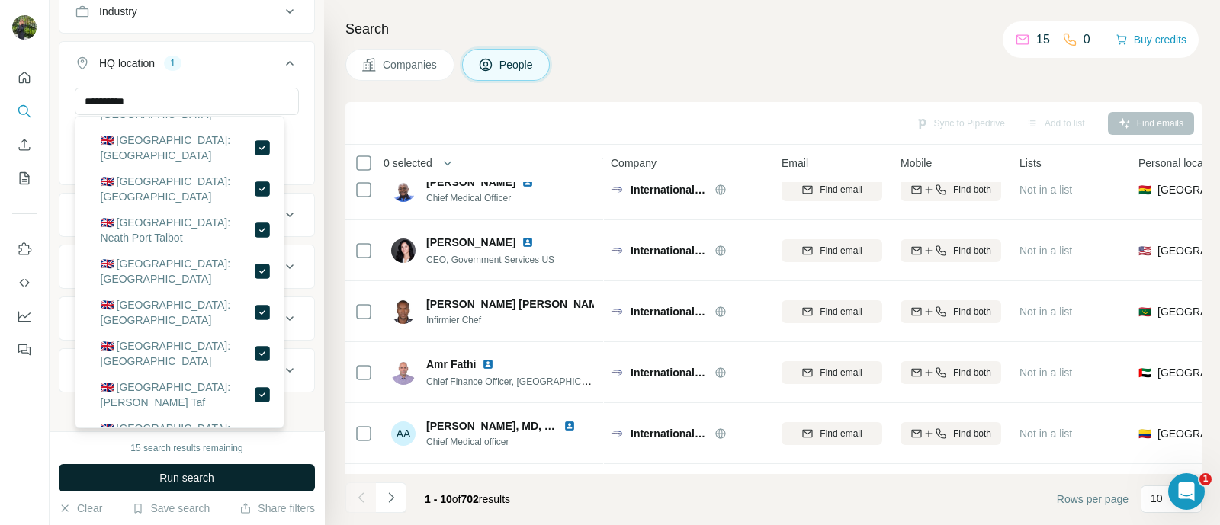
click at [222, 475] on button "Run search" at bounding box center [187, 477] width 256 height 27
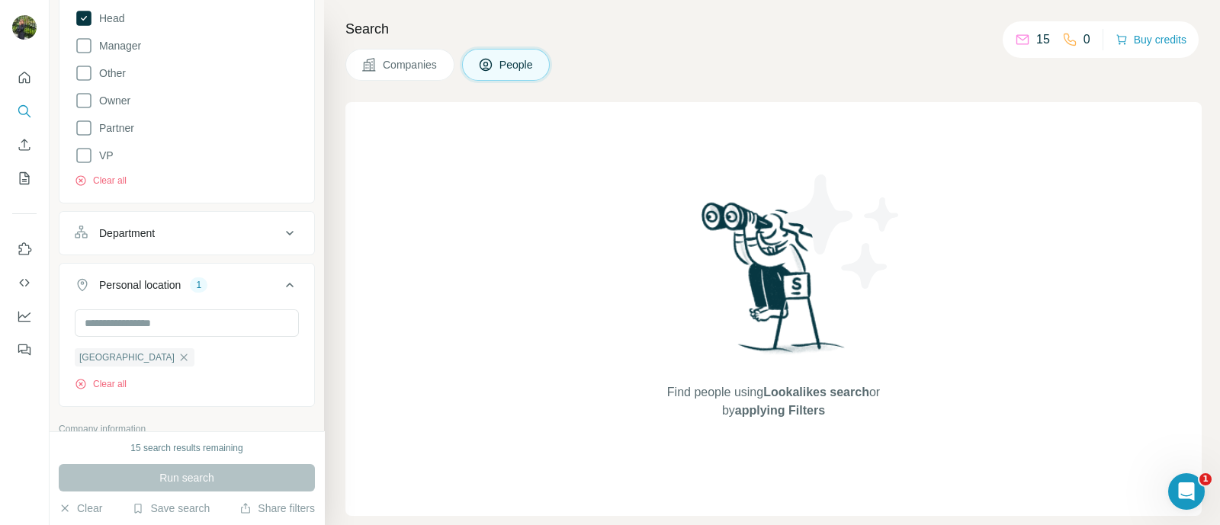
scroll to position [380, 0]
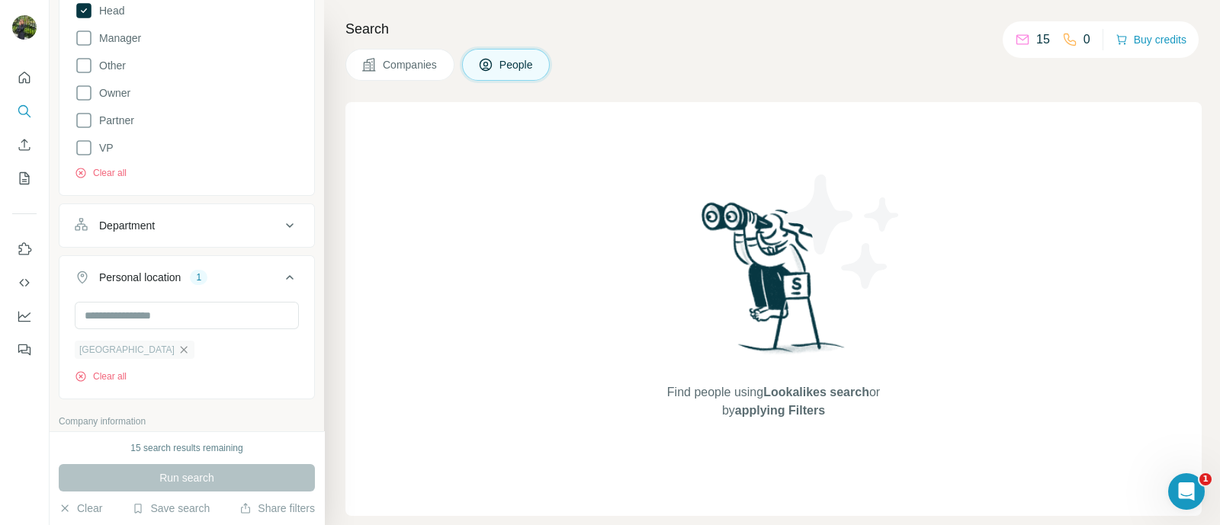
click at [178, 347] on icon "button" at bounding box center [184, 350] width 12 height 12
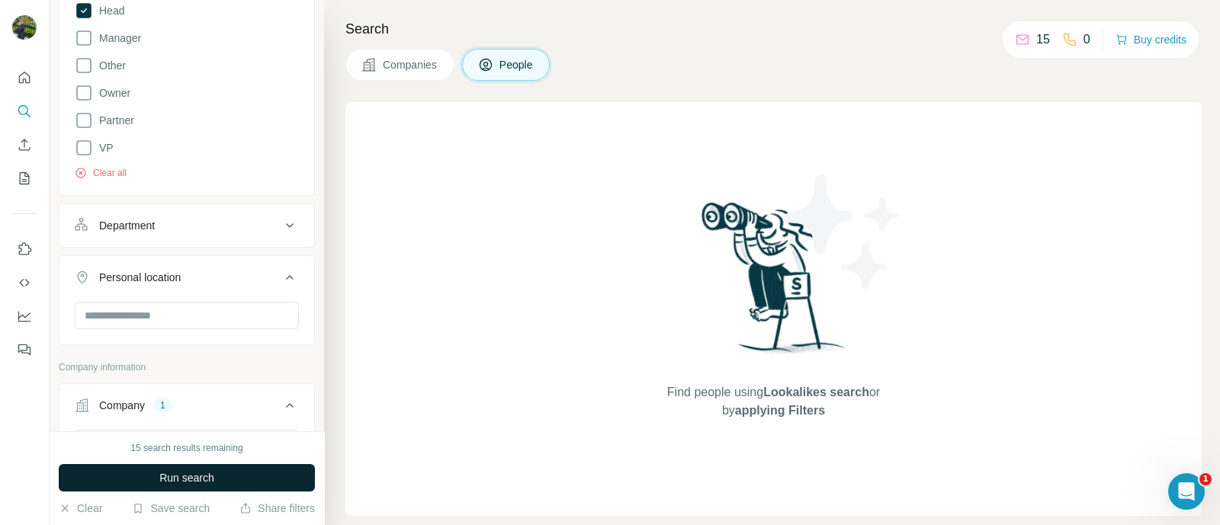
click at [206, 479] on span "Run search" at bounding box center [186, 477] width 55 height 15
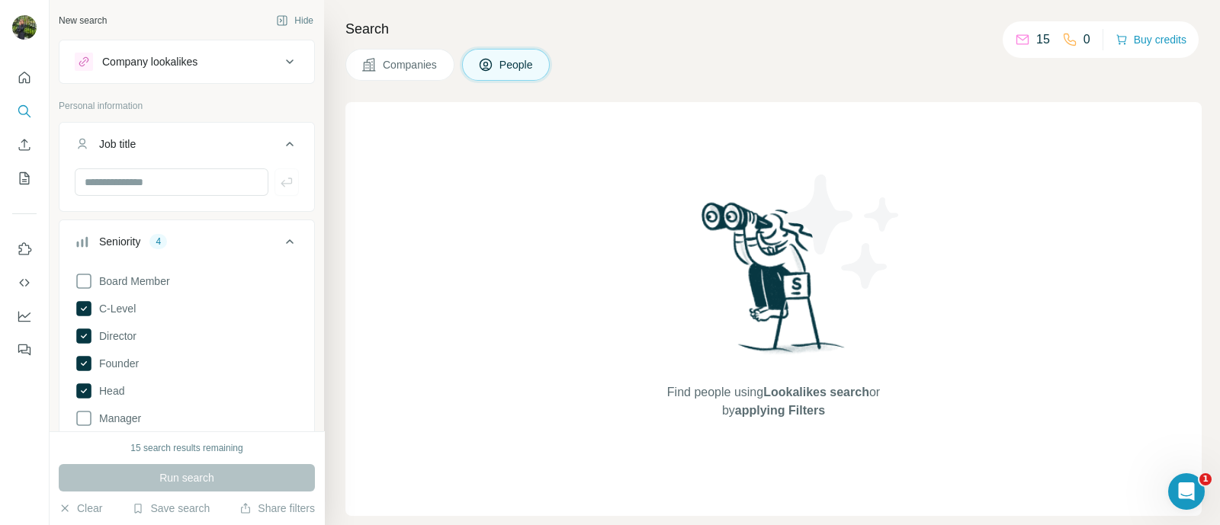
click at [248, 61] on div "Company lookalikes" at bounding box center [178, 62] width 206 height 18
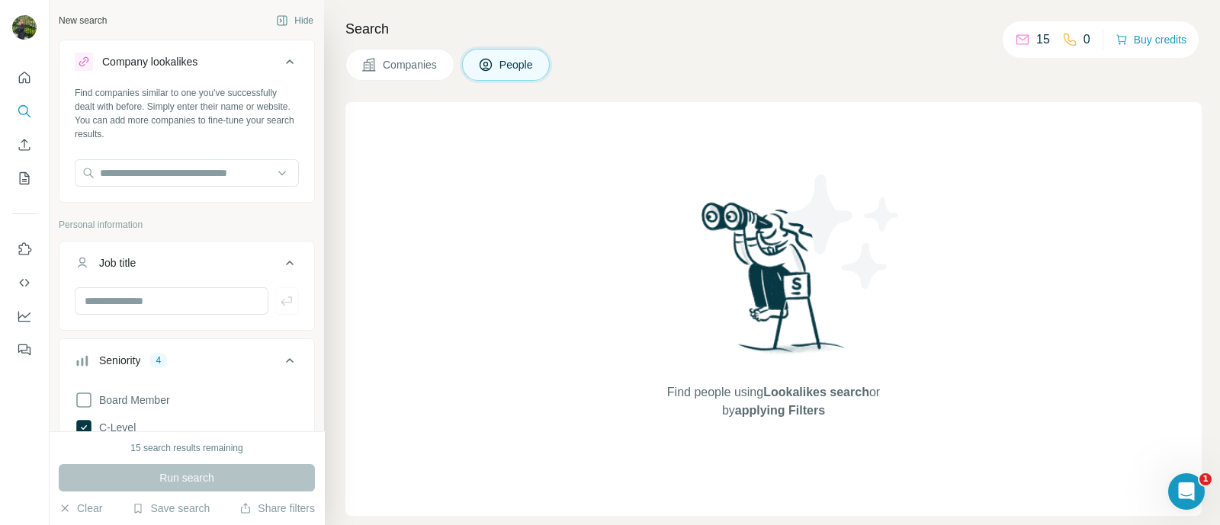
click at [248, 61] on div "Company lookalikes" at bounding box center [178, 62] width 206 height 18
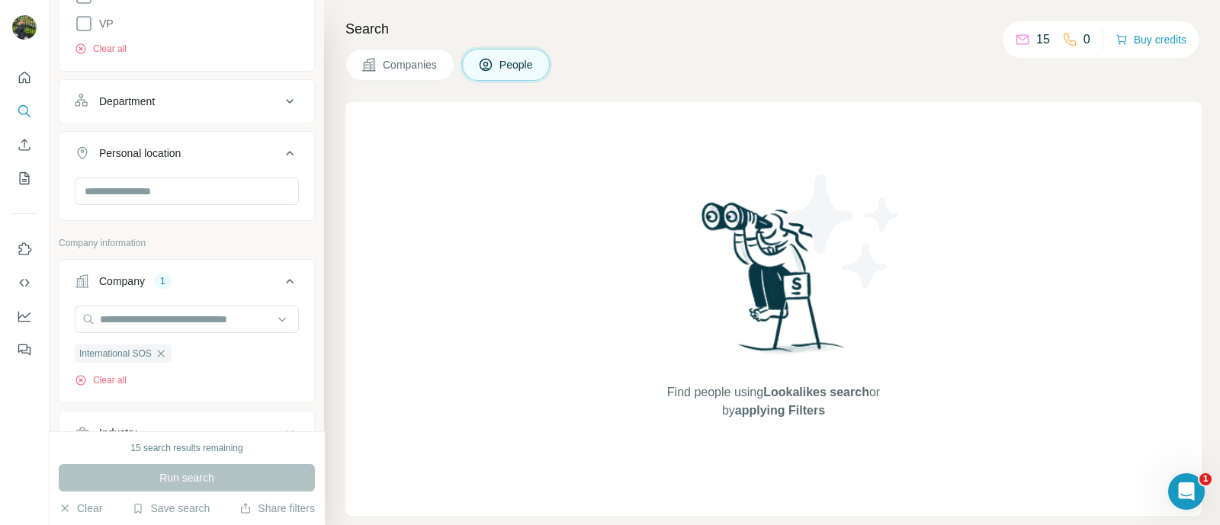
scroll to position [666, 0]
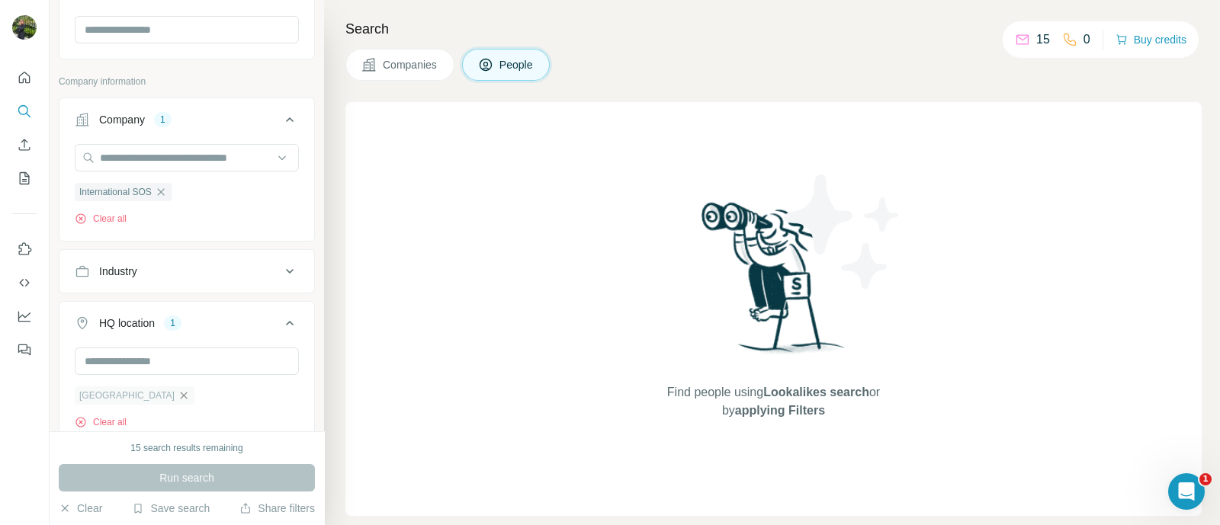
click at [181, 394] on icon "button" at bounding box center [184, 395] width 7 height 7
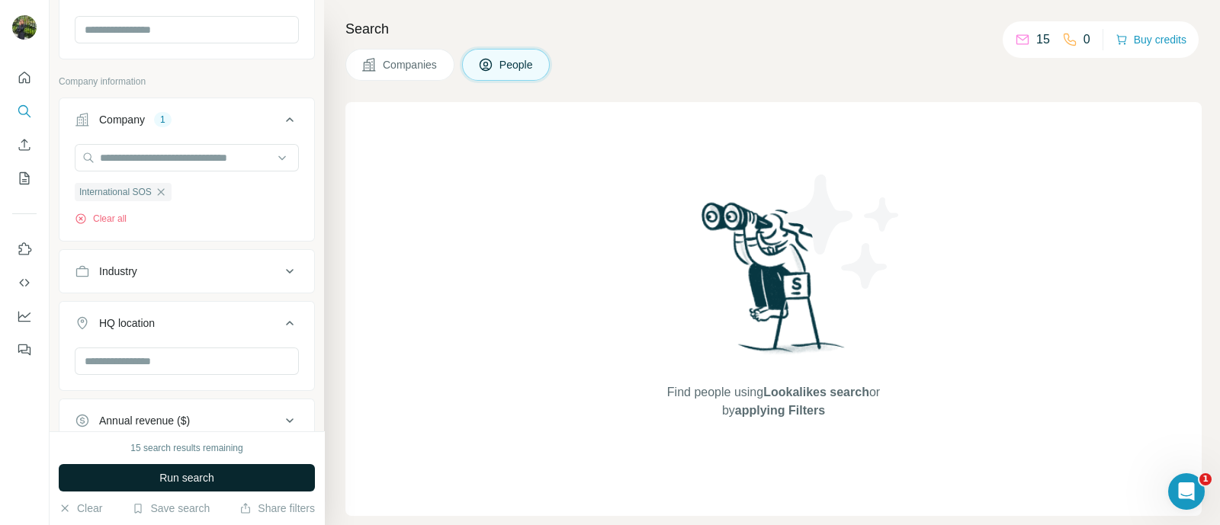
click at [196, 477] on span "Run search" at bounding box center [186, 477] width 55 height 15
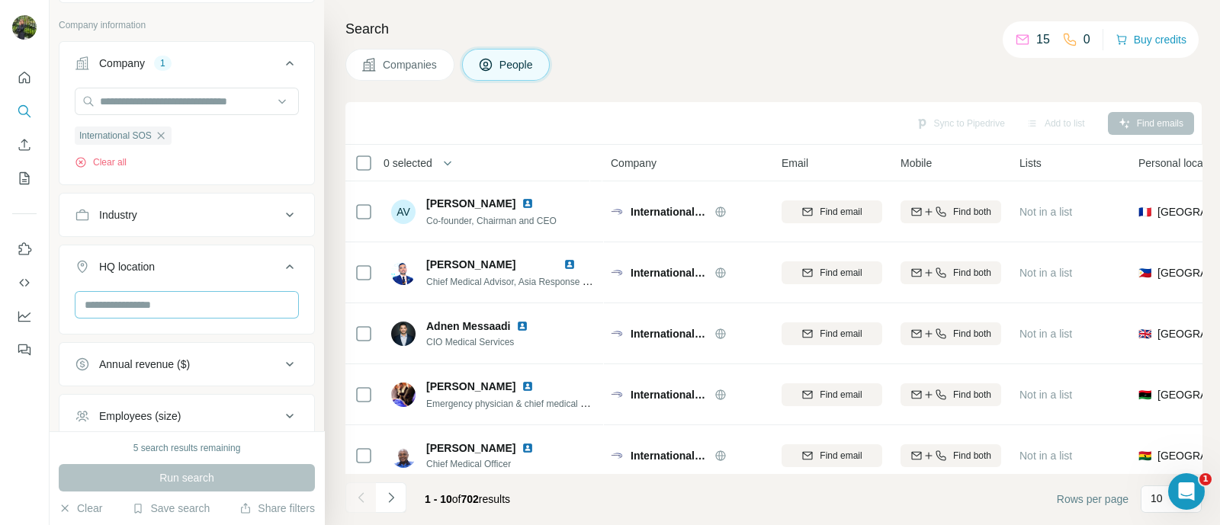
scroll to position [682, 0]
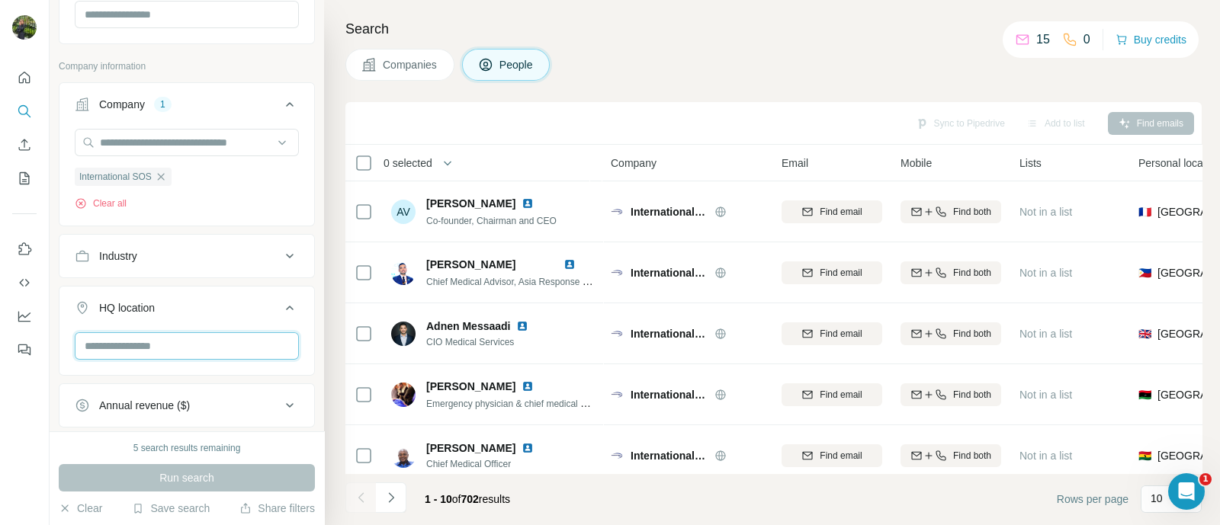
click at [187, 345] on input "text" at bounding box center [187, 345] width 224 height 27
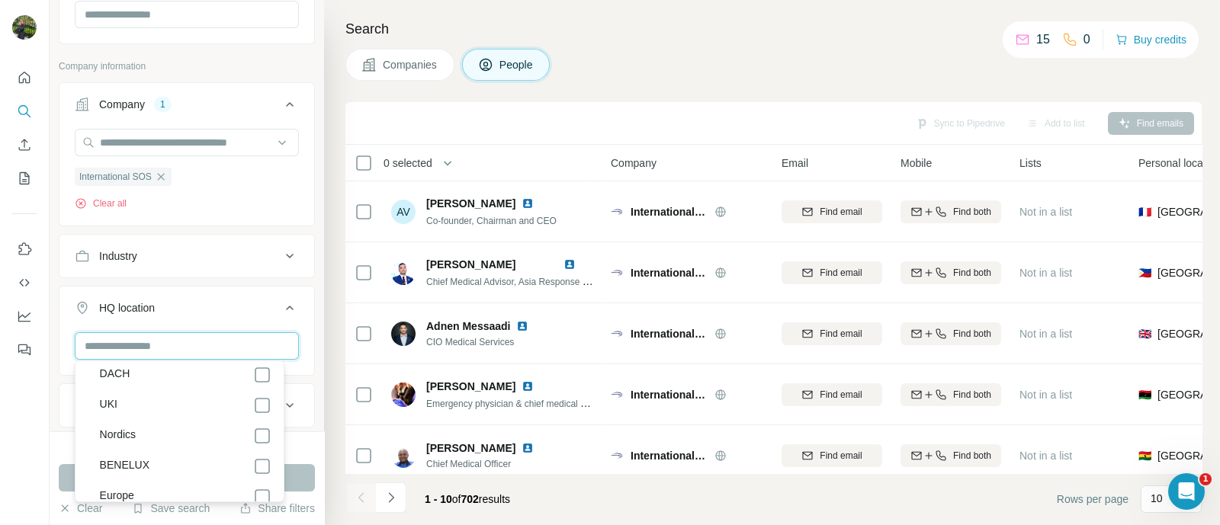
scroll to position [8447, 0]
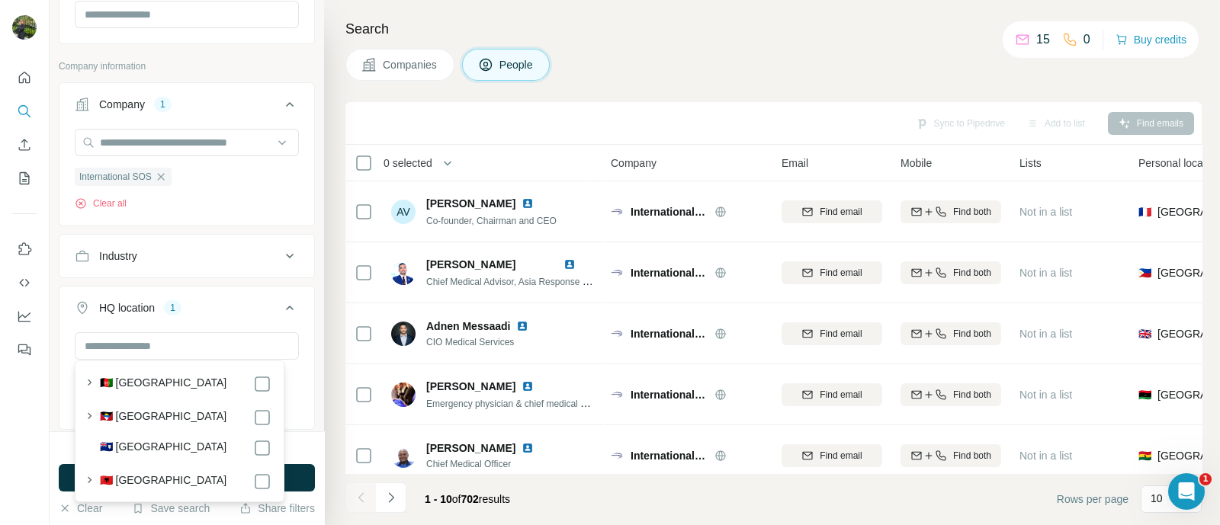
scroll to position [95, 0]
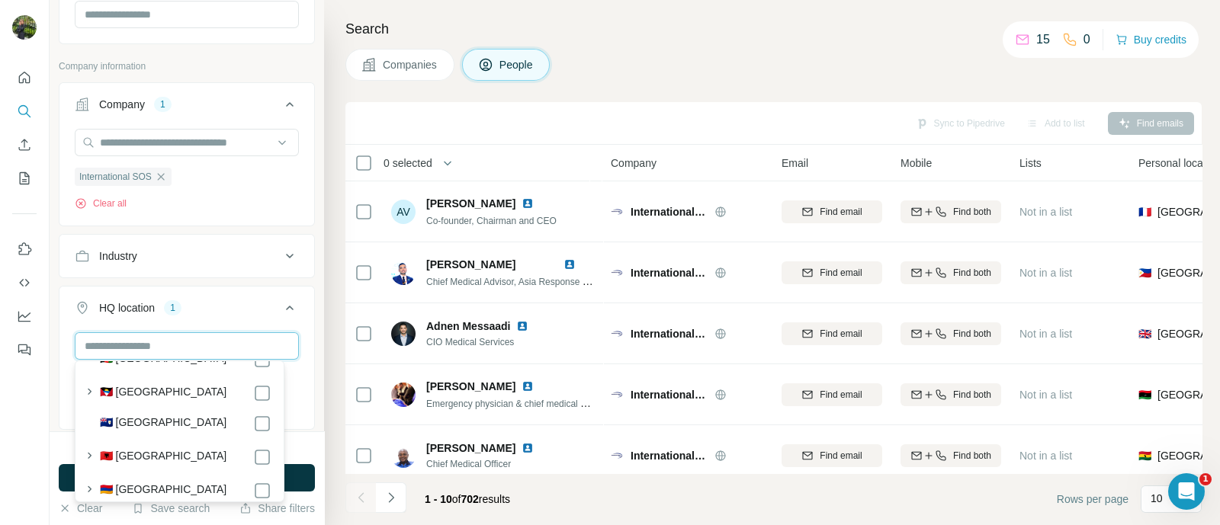
click at [172, 345] on input "text" at bounding box center [187, 345] width 224 height 27
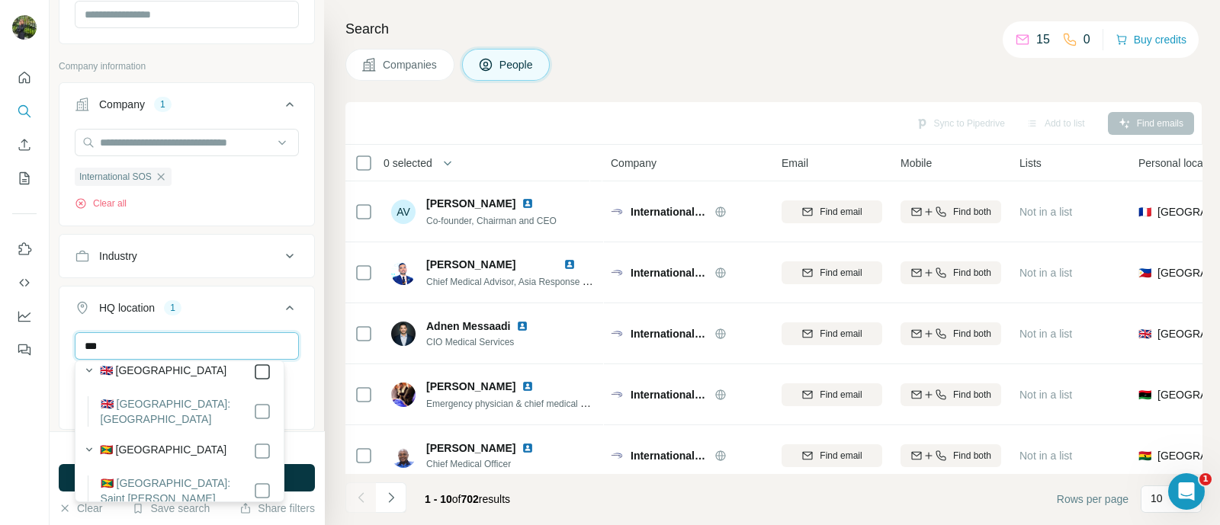
type input "***"
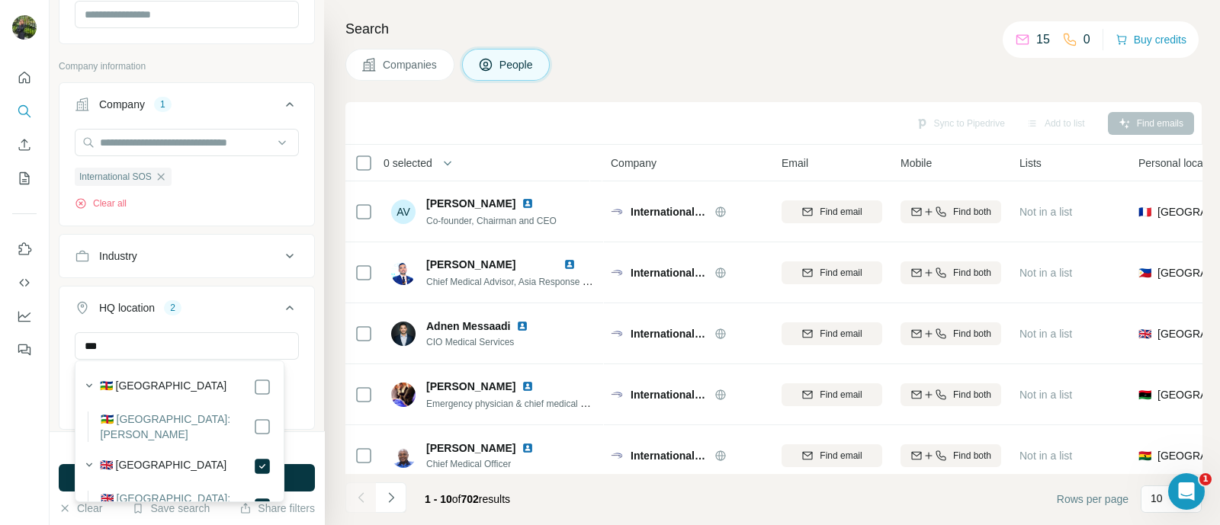
scroll to position [95, 0]
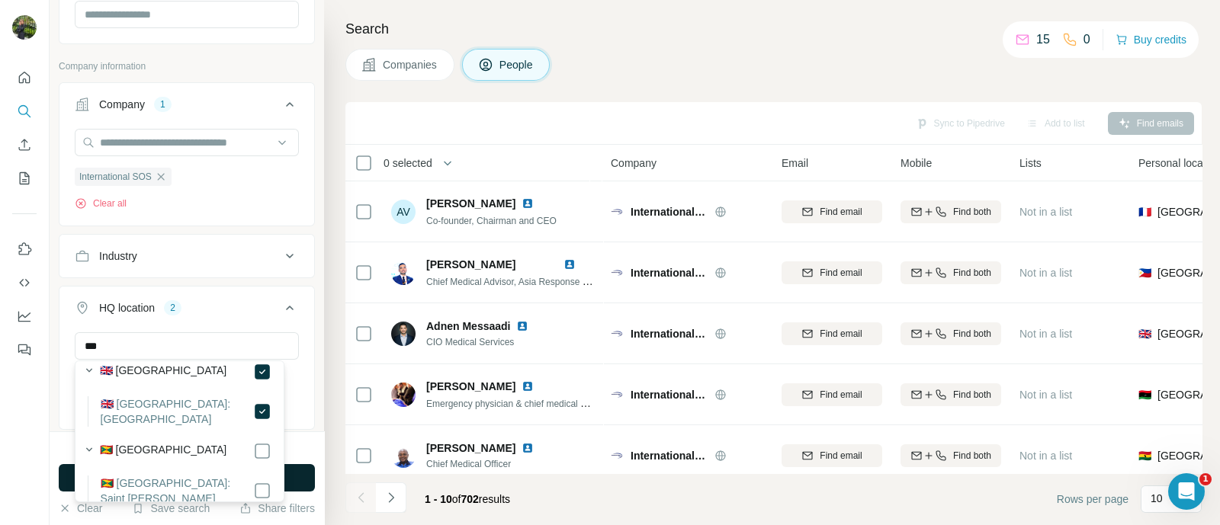
click at [297, 472] on button "Run search" at bounding box center [187, 477] width 256 height 27
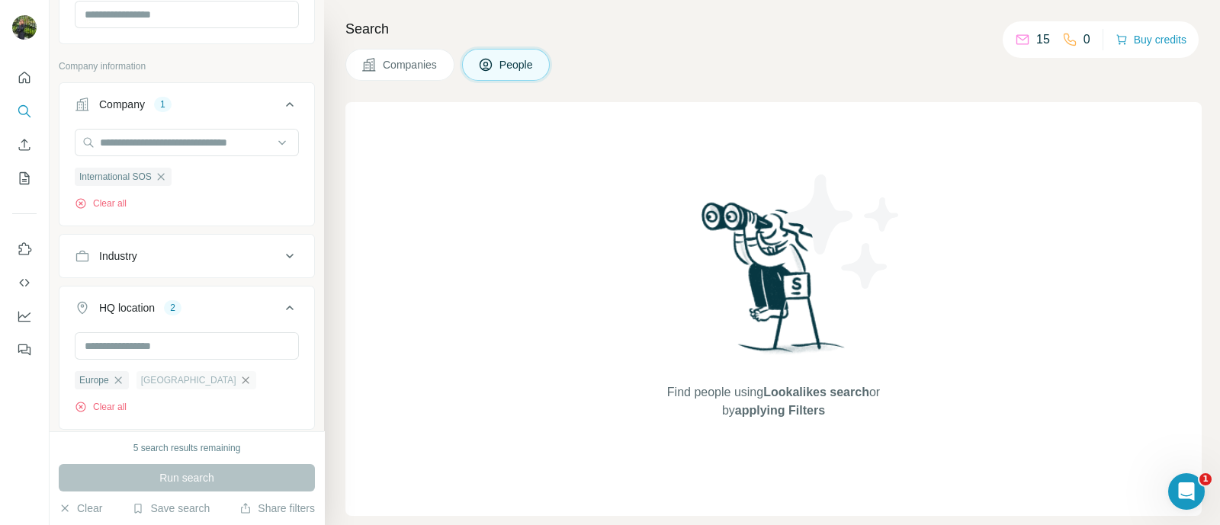
click at [239, 381] on icon "button" at bounding box center [245, 380] width 12 height 12
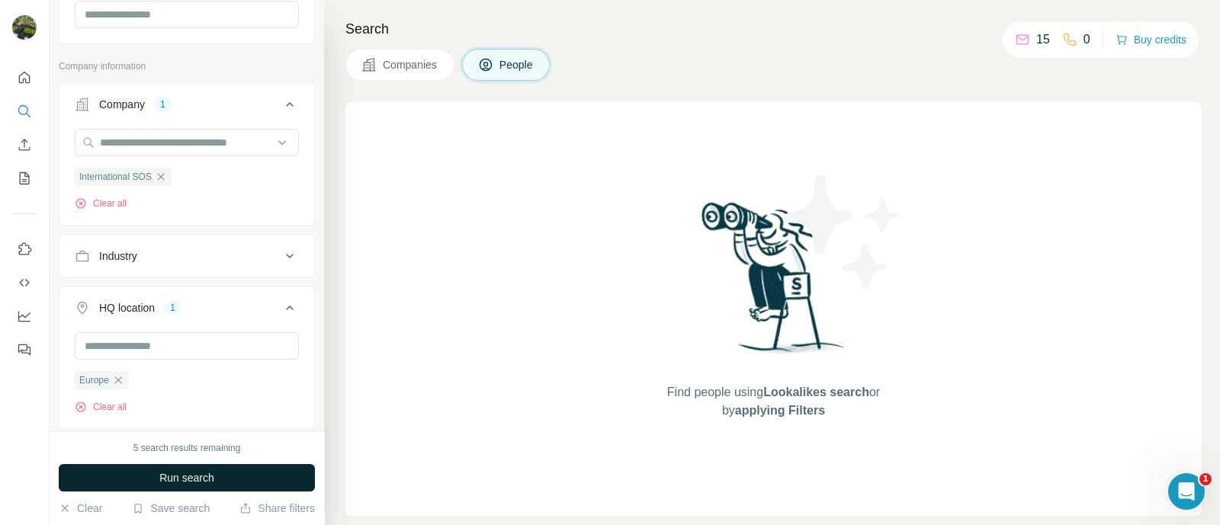
click at [213, 478] on span "Run search" at bounding box center [186, 477] width 55 height 15
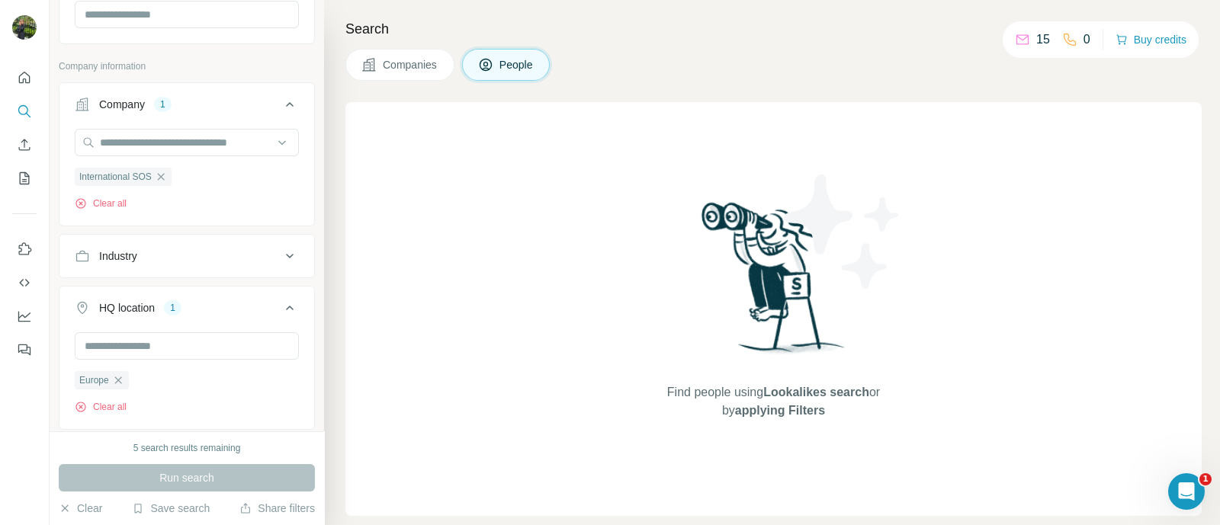
click at [413, 63] on span "Companies" at bounding box center [411, 64] width 56 height 15
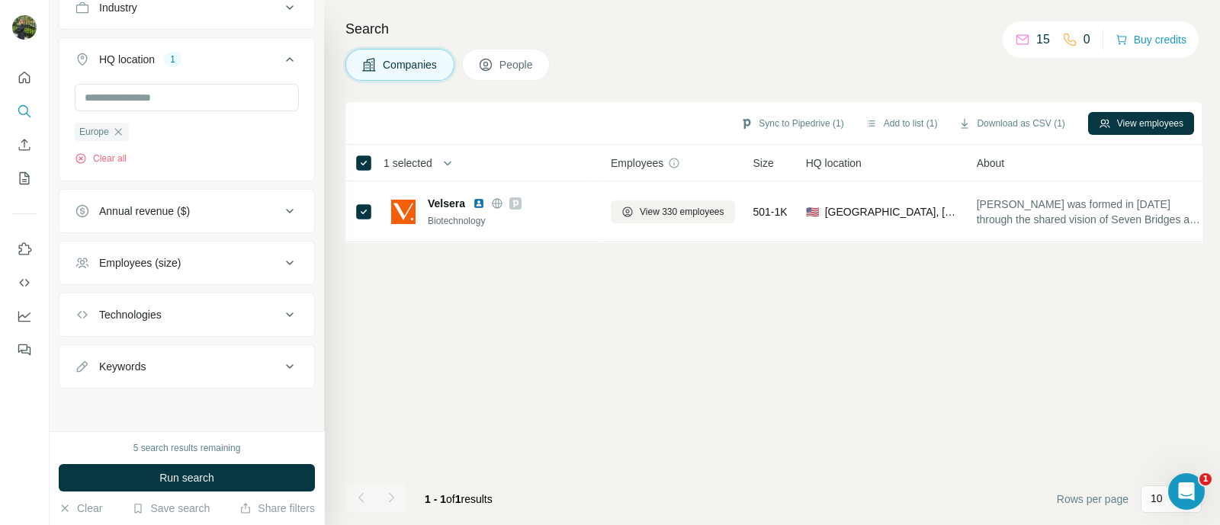
scroll to position [41, 0]
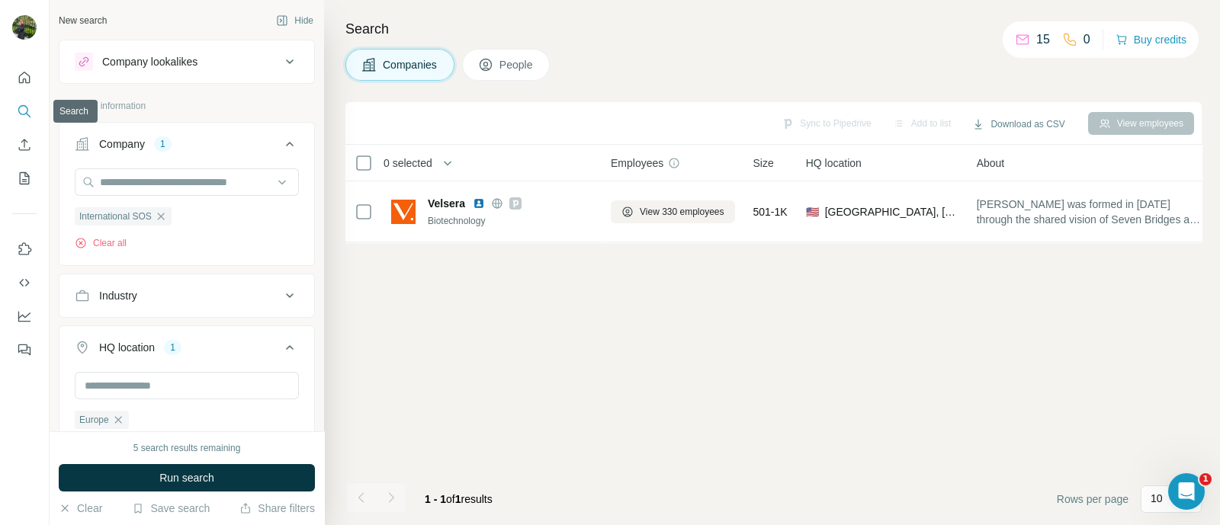
click at [27, 114] on icon "Search" at bounding box center [24, 111] width 15 height 15
click at [236, 475] on button "Run search" at bounding box center [187, 477] width 256 height 27
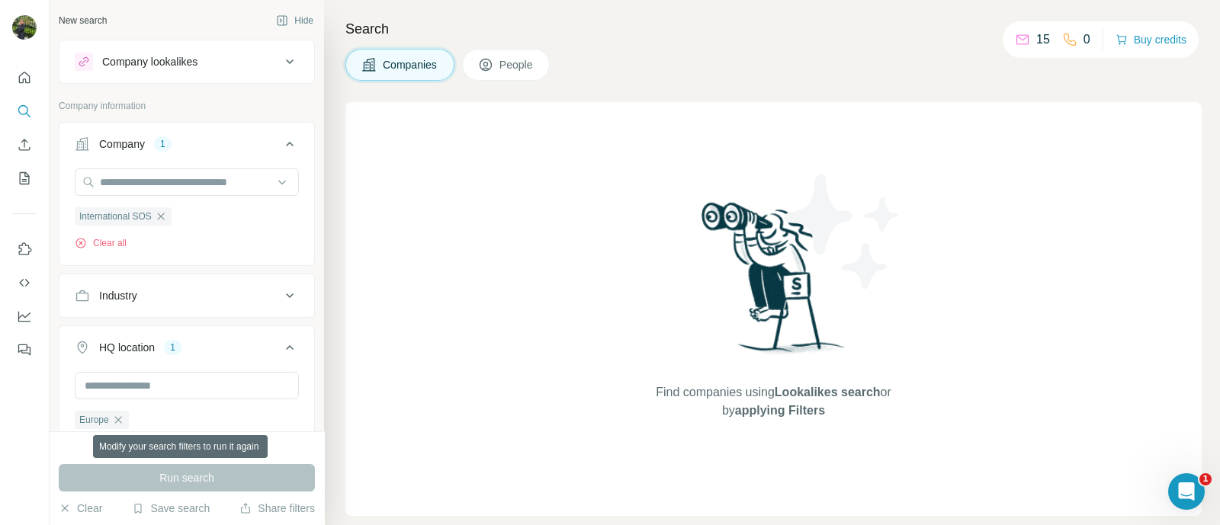
click at [225, 467] on div "Run search" at bounding box center [187, 477] width 256 height 27
click at [208, 482] on div "Run search" at bounding box center [187, 477] width 256 height 27
click at [159, 220] on icon "button" at bounding box center [161, 216] width 12 height 12
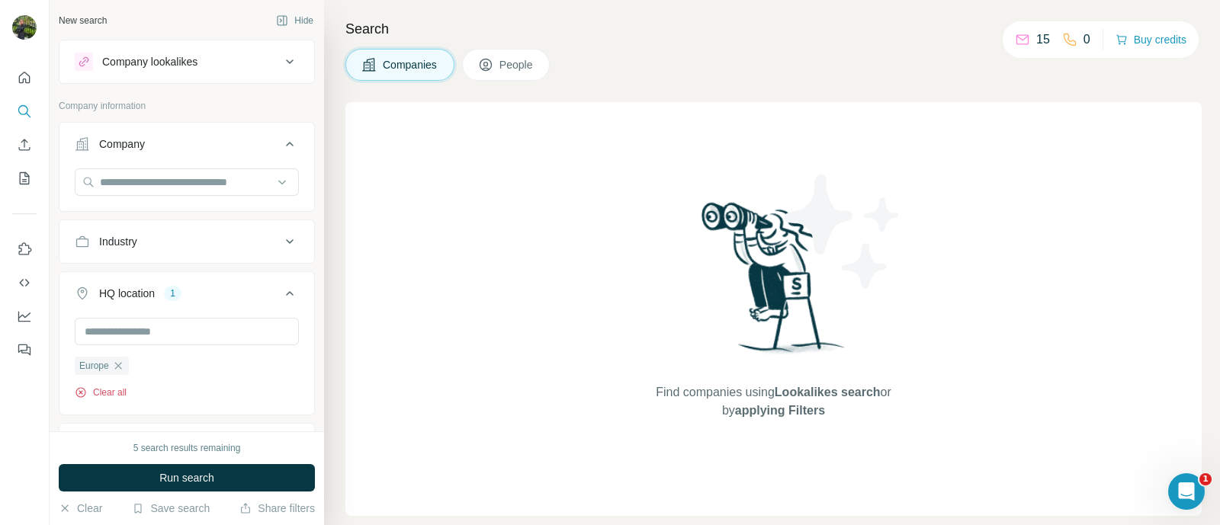
click at [121, 388] on button "Clear all" at bounding box center [101, 393] width 52 height 14
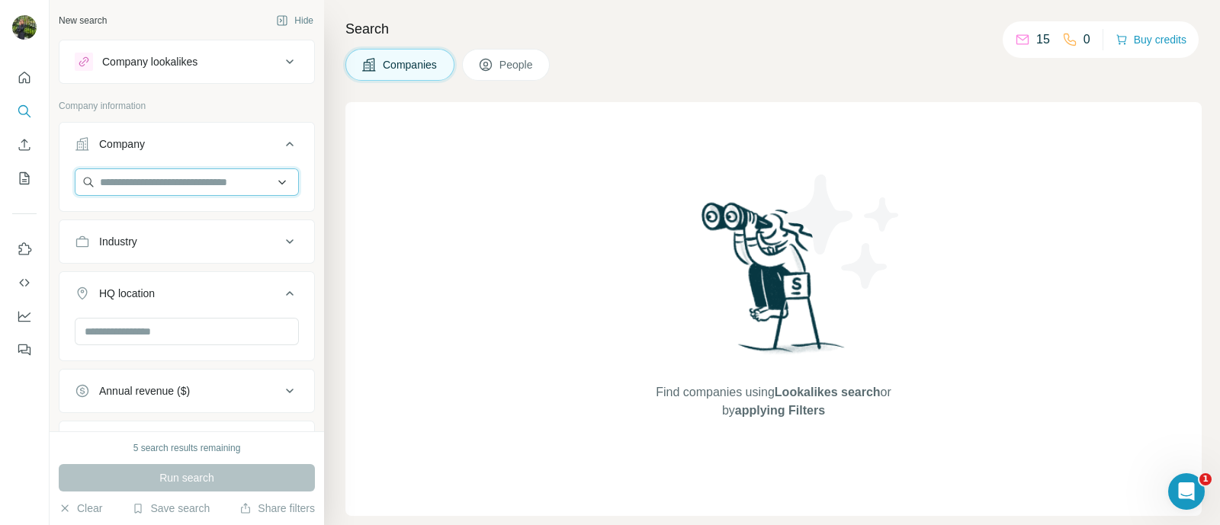
click at [168, 172] on input "text" at bounding box center [187, 181] width 224 height 27
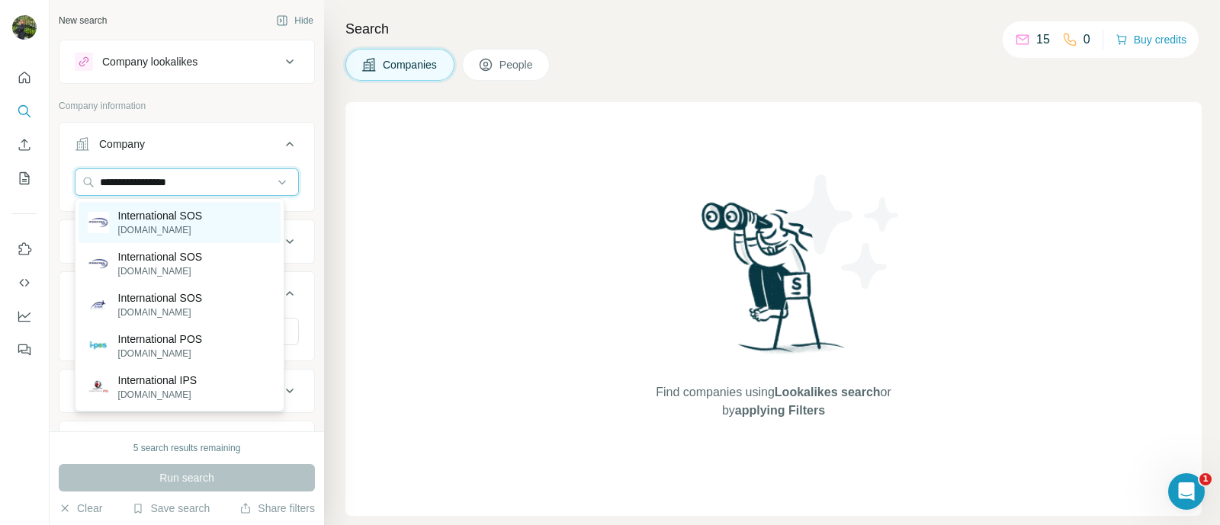
type input "**********"
click at [170, 215] on p "International SOS" at bounding box center [160, 215] width 85 height 15
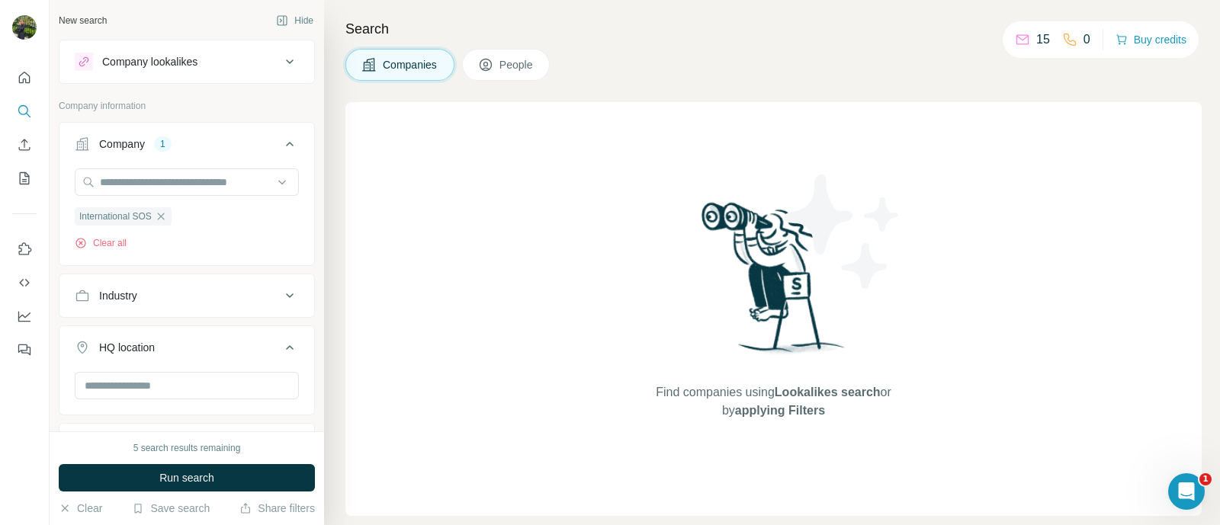
click at [194, 480] on span "Run search" at bounding box center [186, 477] width 55 height 15
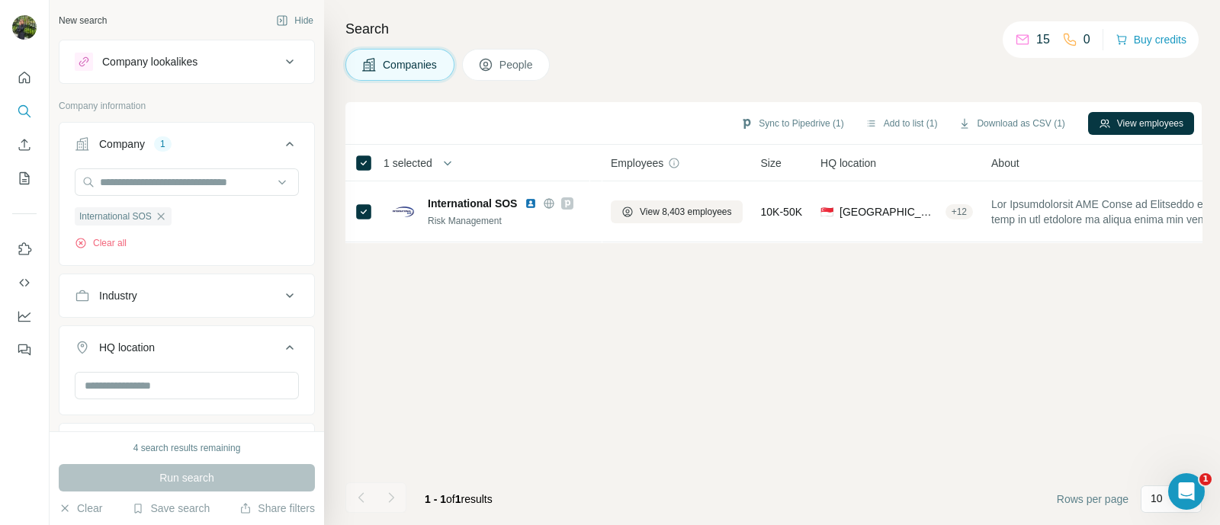
click at [509, 64] on span "People" at bounding box center [516, 64] width 35 height 15
